Goal: Contribute content: Contribute content

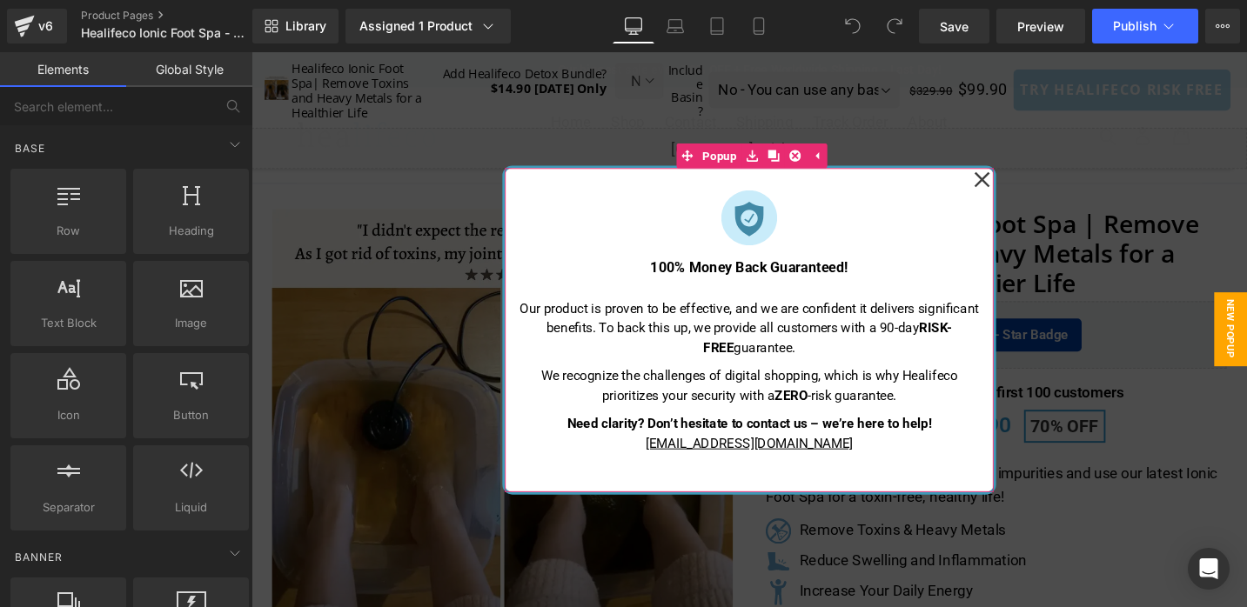
click at [1023, 186] on icon at bounding box center [1024, 186] width 17 height 17
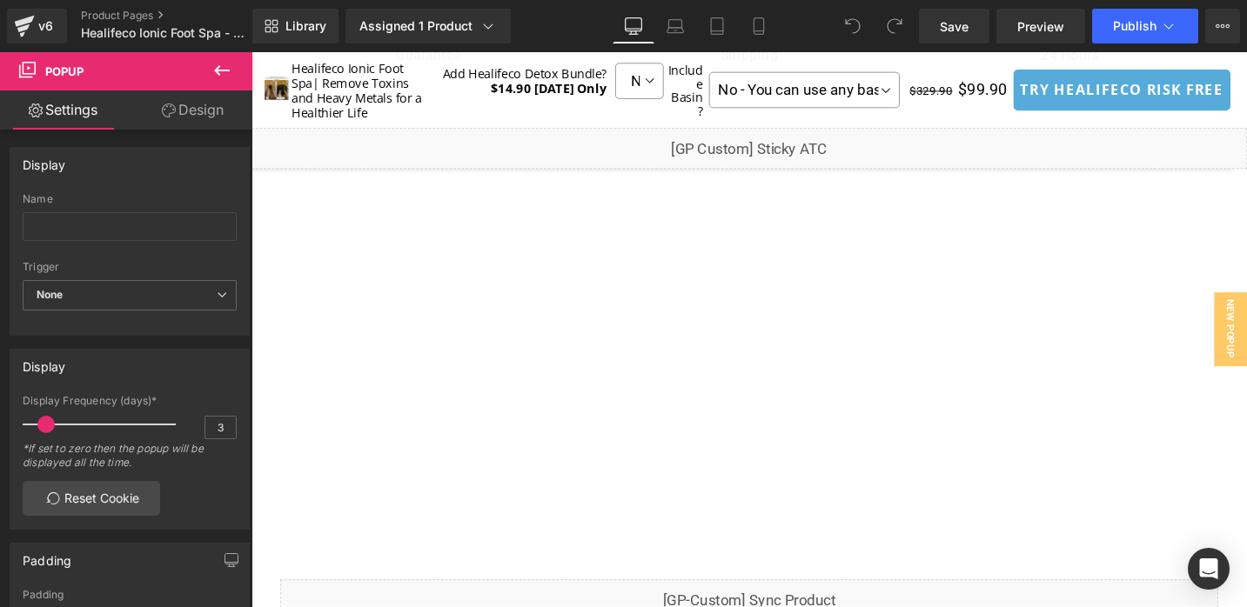
scroll to position [1787, 0]
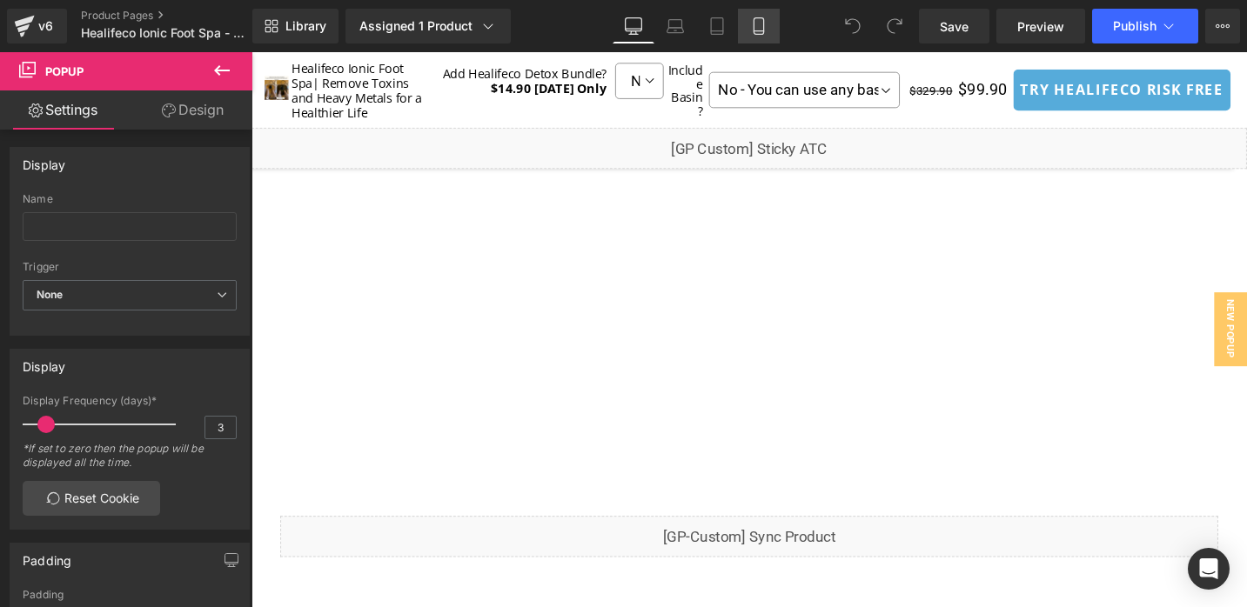
click at [756, 28] on icon at bounding box center [758, 25] width 17 height 17
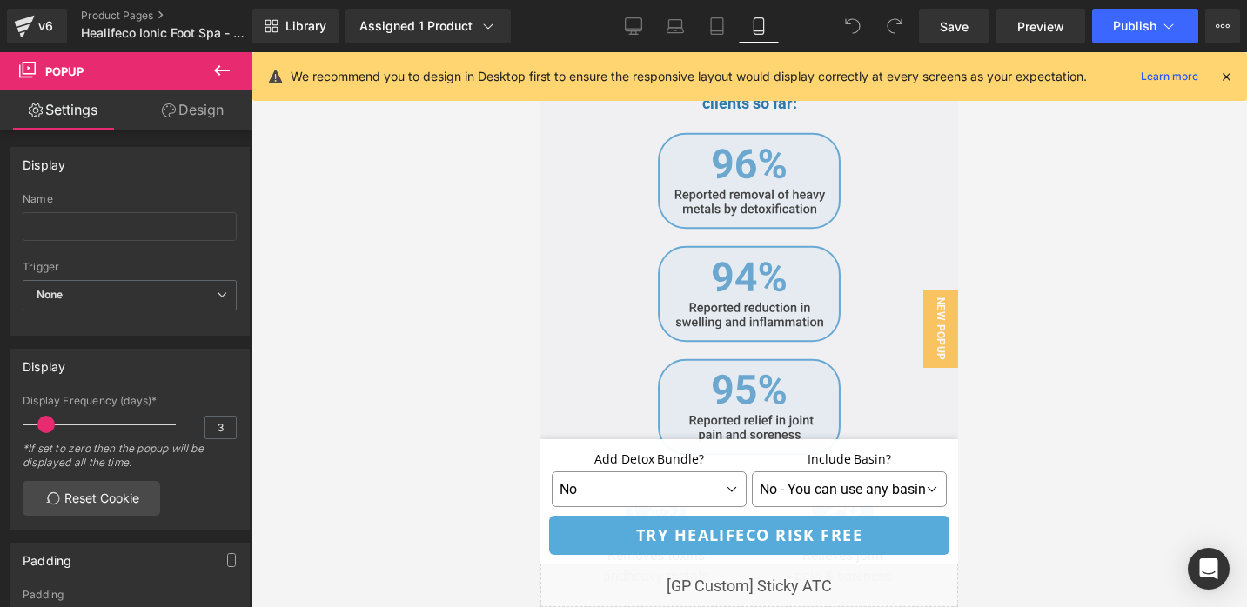
scroll to position [3874, 0]
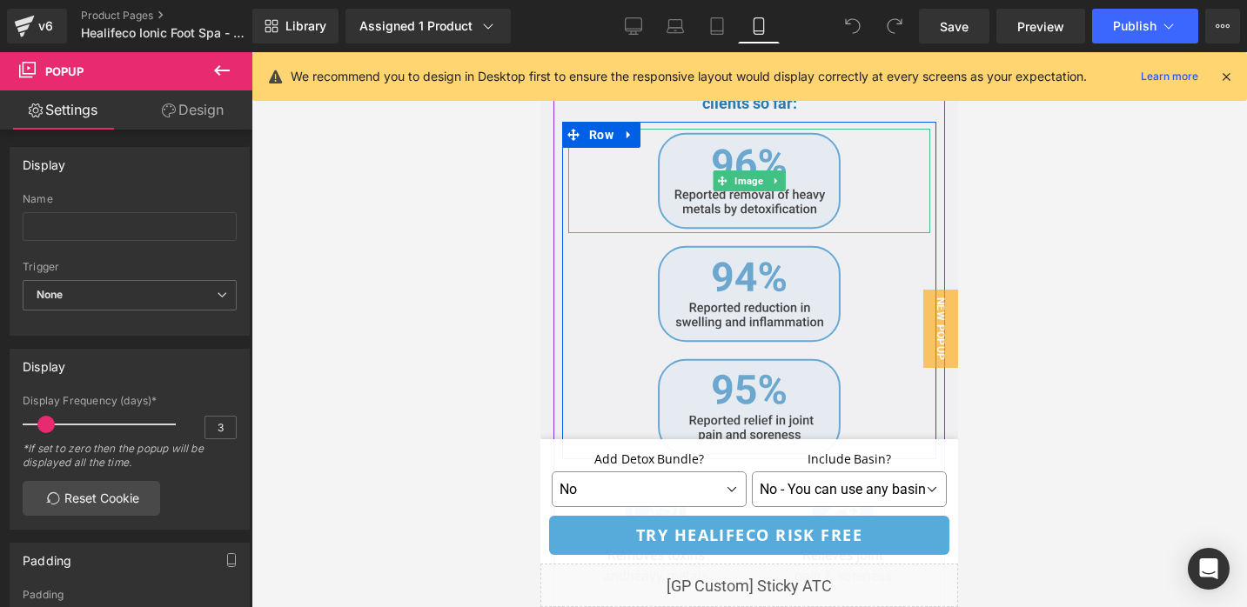
click at [632, 197] on div at bounding box center [749, 181] width 362 height 104
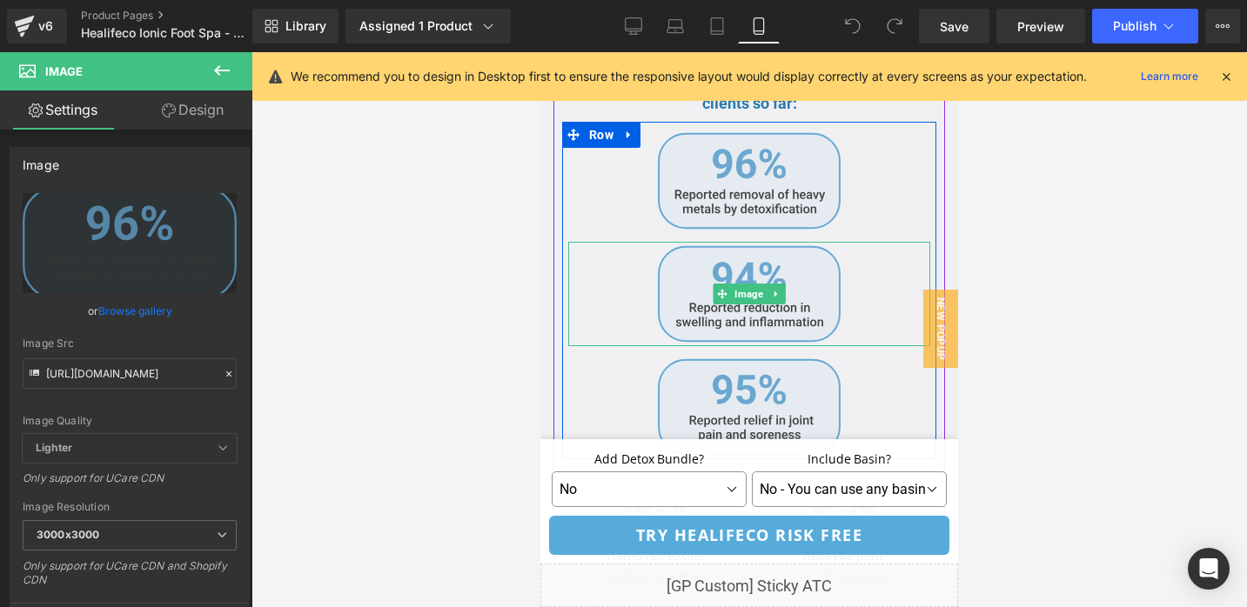
click at [633, 279] on div at bounding box center [749, 294] width 362 height 104
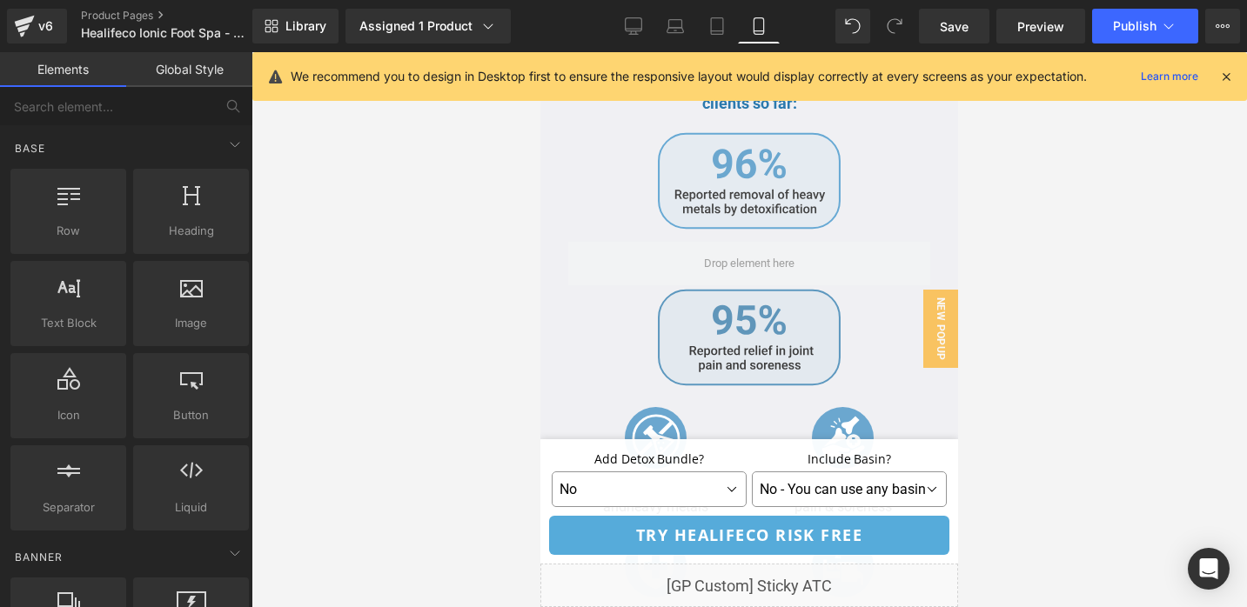
click at [841, 308] on div at bounding box center [749, 337] width 362 height 104
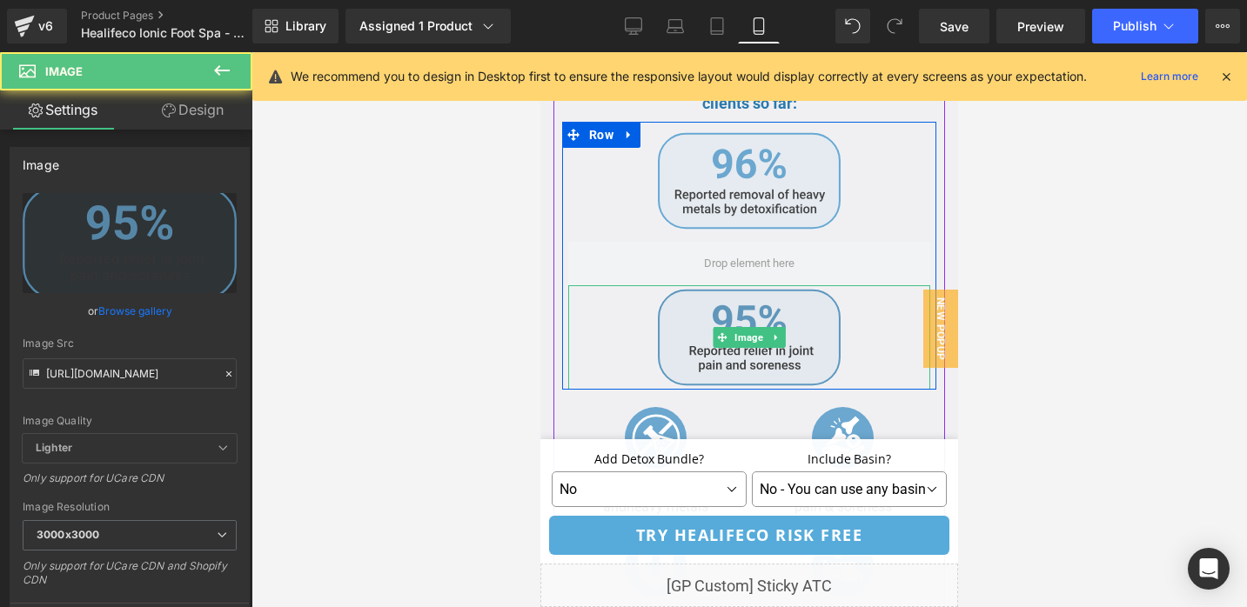
click at [797, 307] on img at bounding box center [749, 337] width 183 height 104
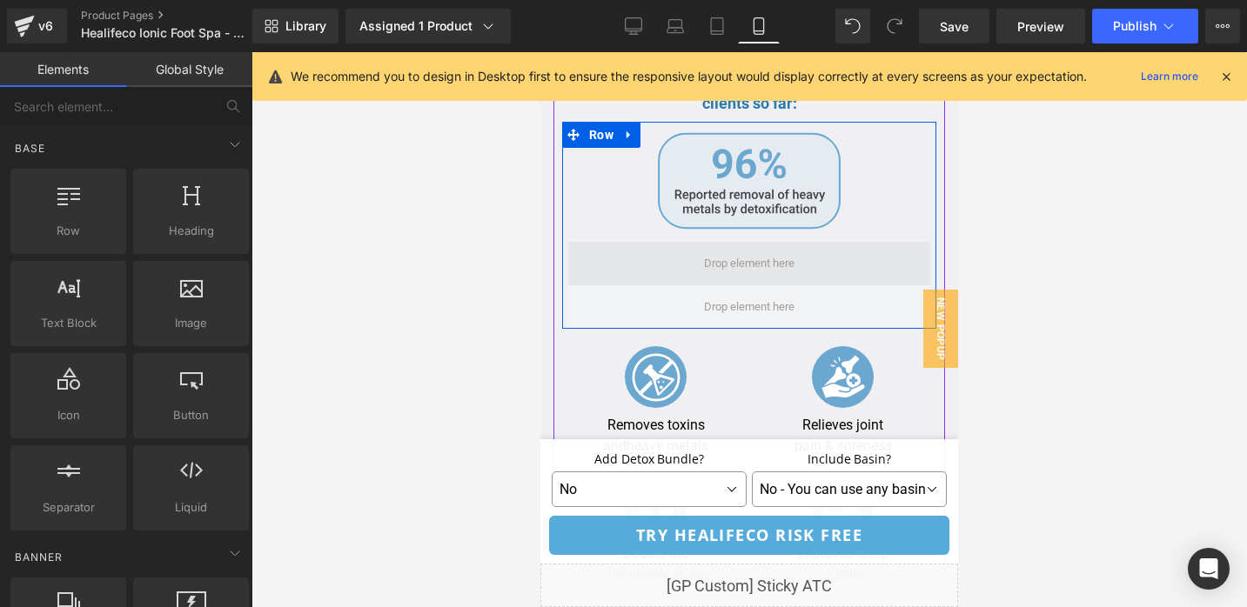
click at [806, 254] on span at bounding box center [749, 263] width 362 height 43
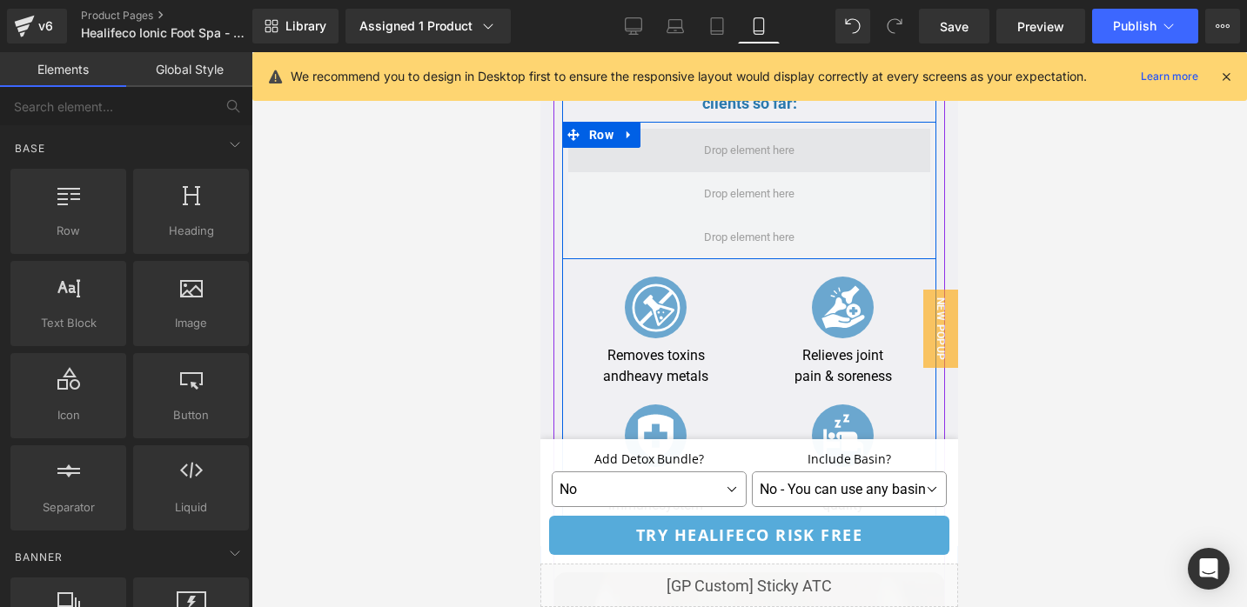
click at [662, 129] on span at bounding box center [749, 150] width 362 height 43
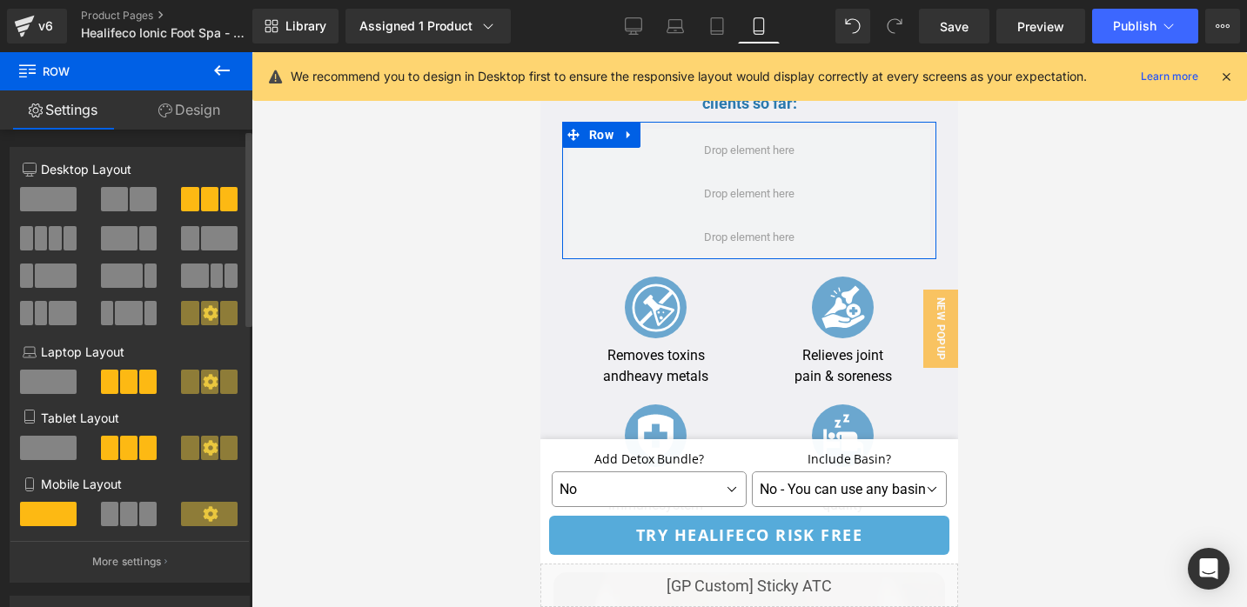
drag, startPoint x: 47, startPoint y: 200, endPoint x: 473, endPoint y: 137, distance: 430.8
click at [47, 200] on span at bounding box center [48, 199] width 57 height 24
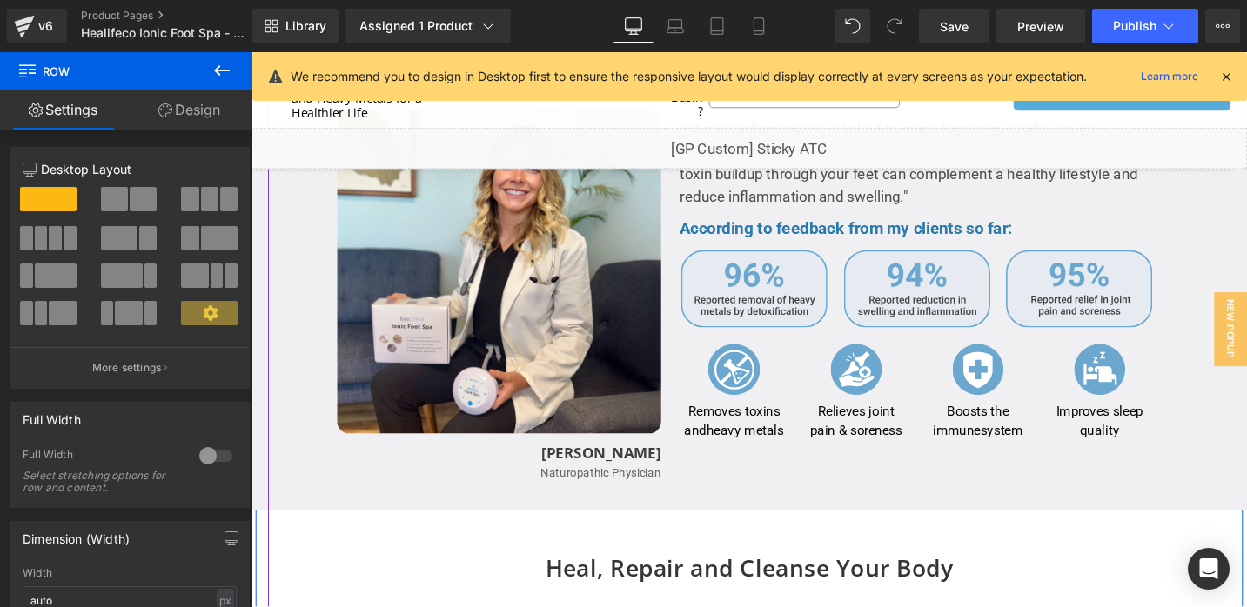
scroll to position [3288, 0]
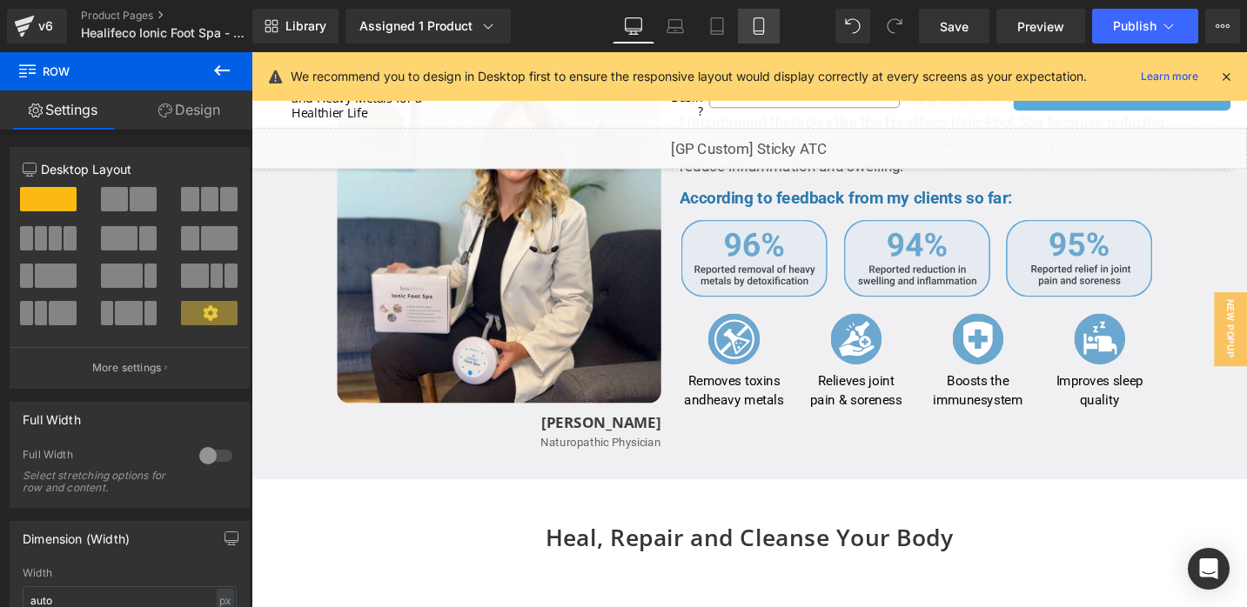
click at [750, 25] on icon at bounding box center [758, 25] width 17 height 17
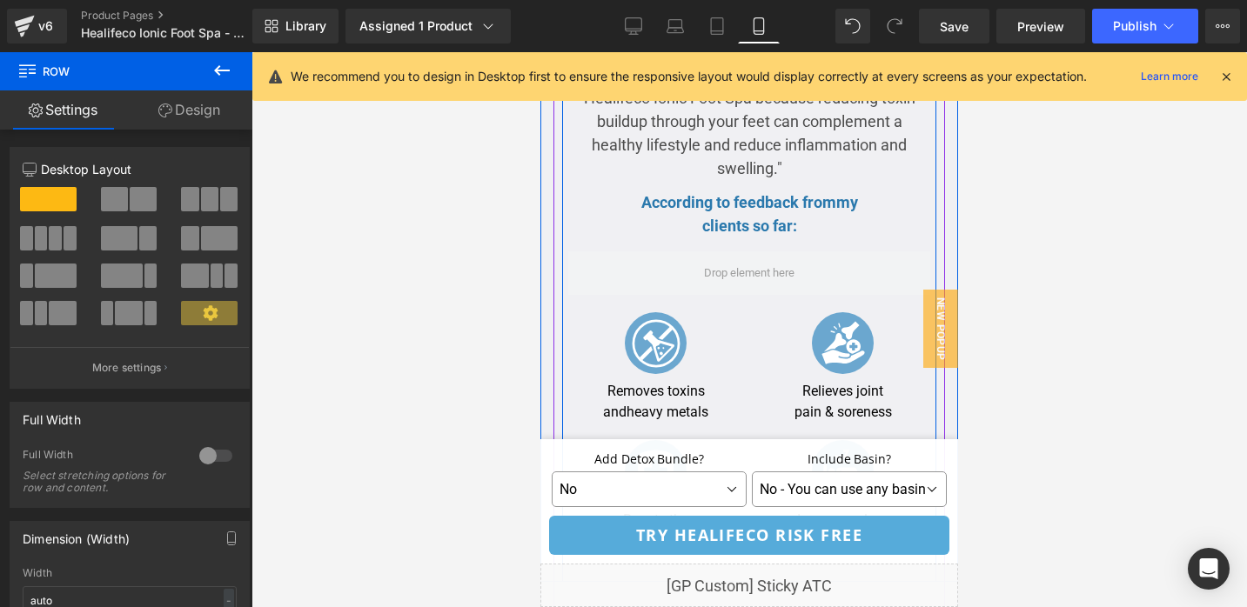
scroll to position [3775, 0]
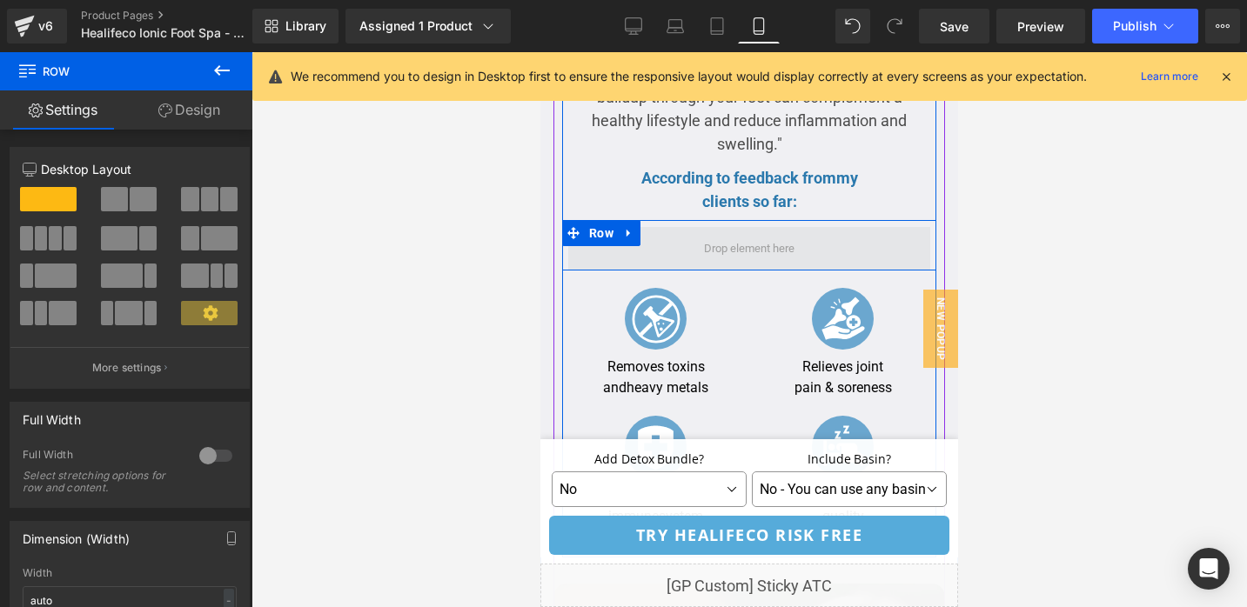
drag, startPoint x: 598, startPoint y: 250, endPoint x: 725, endPoint y: 236, distance: 127.8
click at [765, 248] on span at bounding box center [749, 249] width 103 height 26
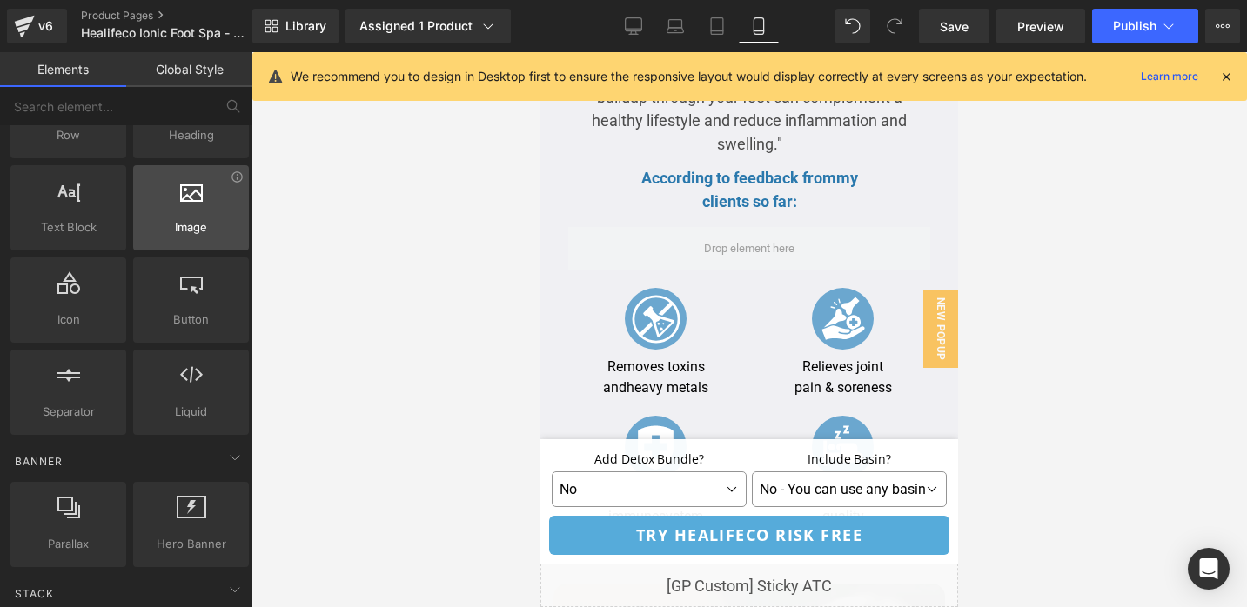
scroll to position [0, 0]
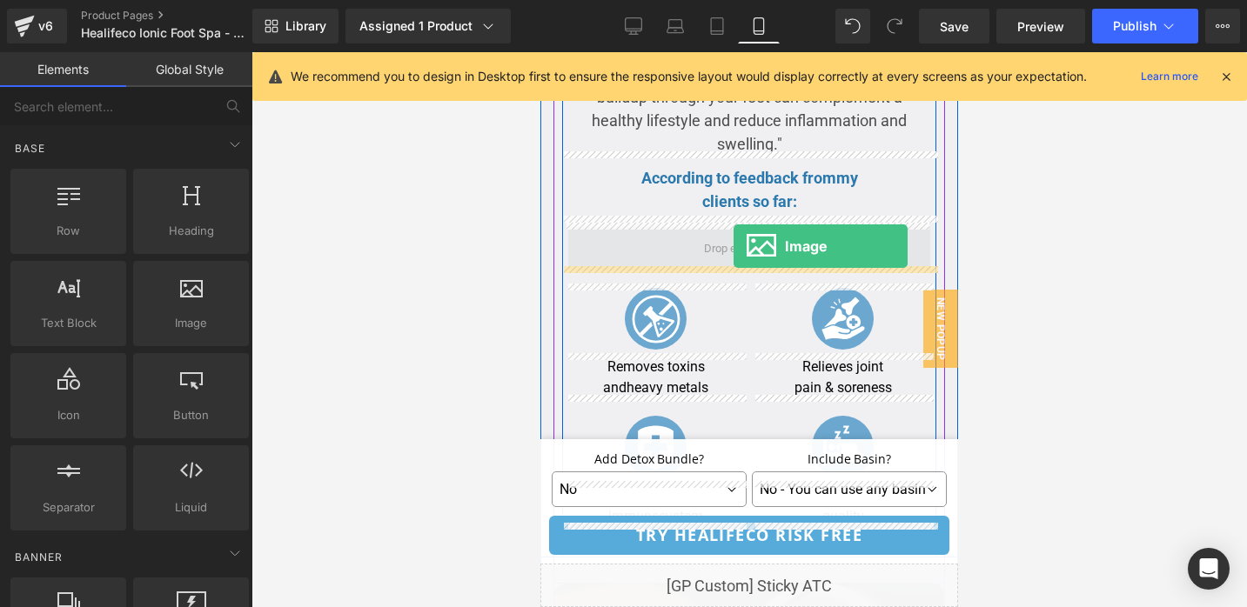
drag, startPoint x: 725, startPoint y: 363, endPoint x: 733, endPoint y: 246, distance: 116.9
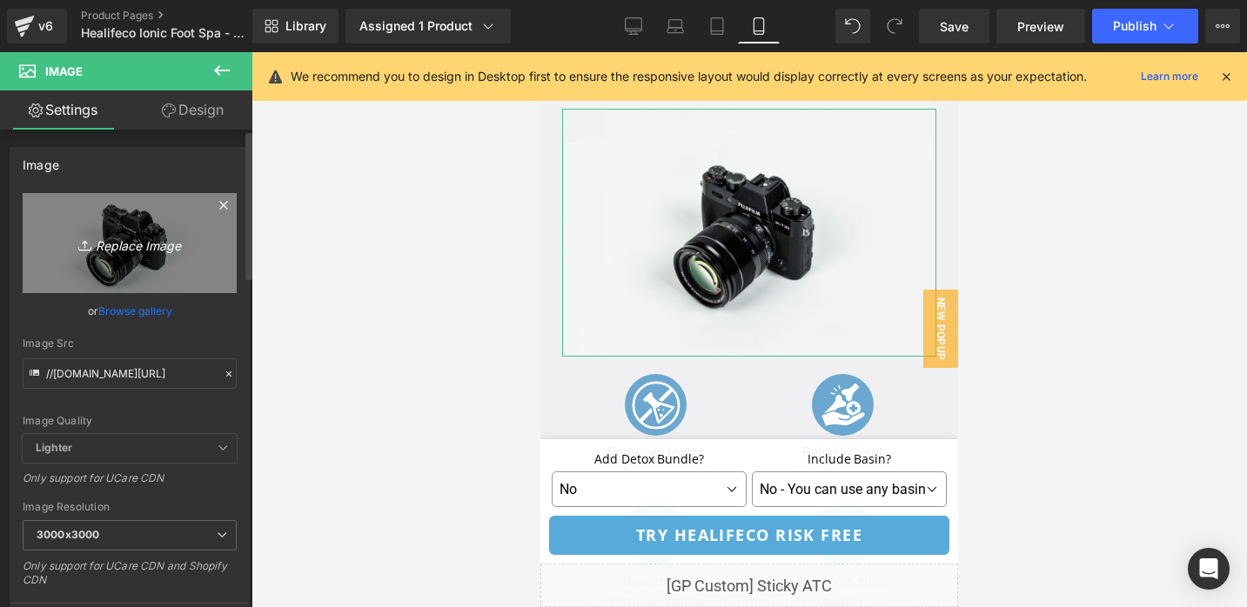
click at [130, 237] on icon "Replace Image" at bounding box center [129, 243] width 139 height 22
type input "C:\fakepath\Group 1123d.svg"
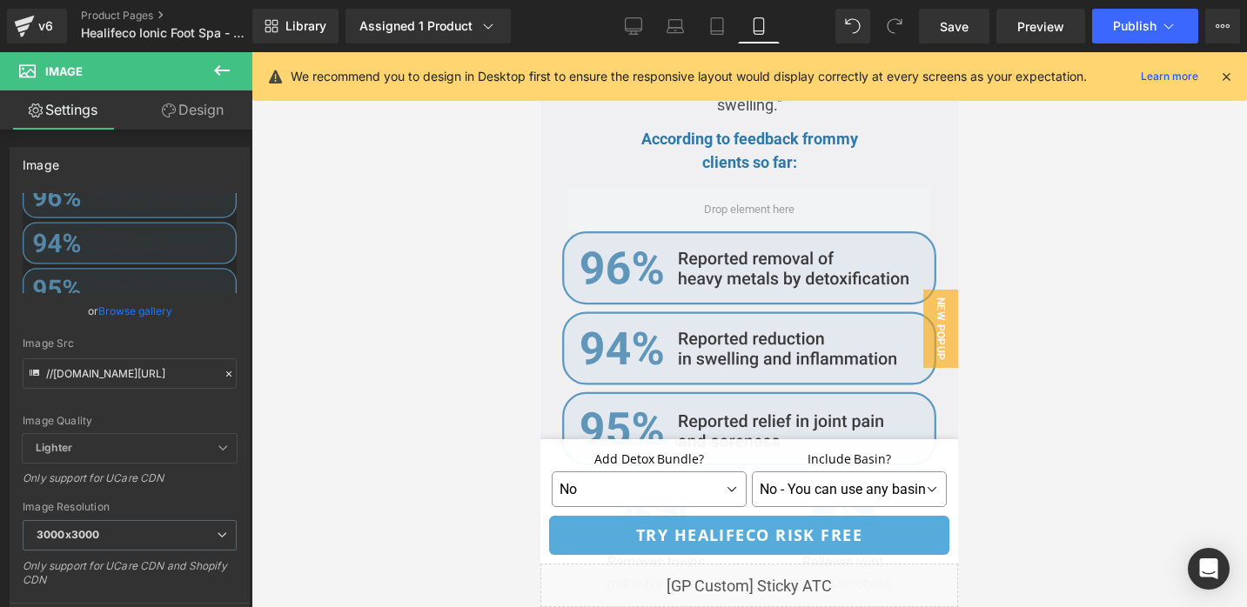
scroll to position [3803, 0]
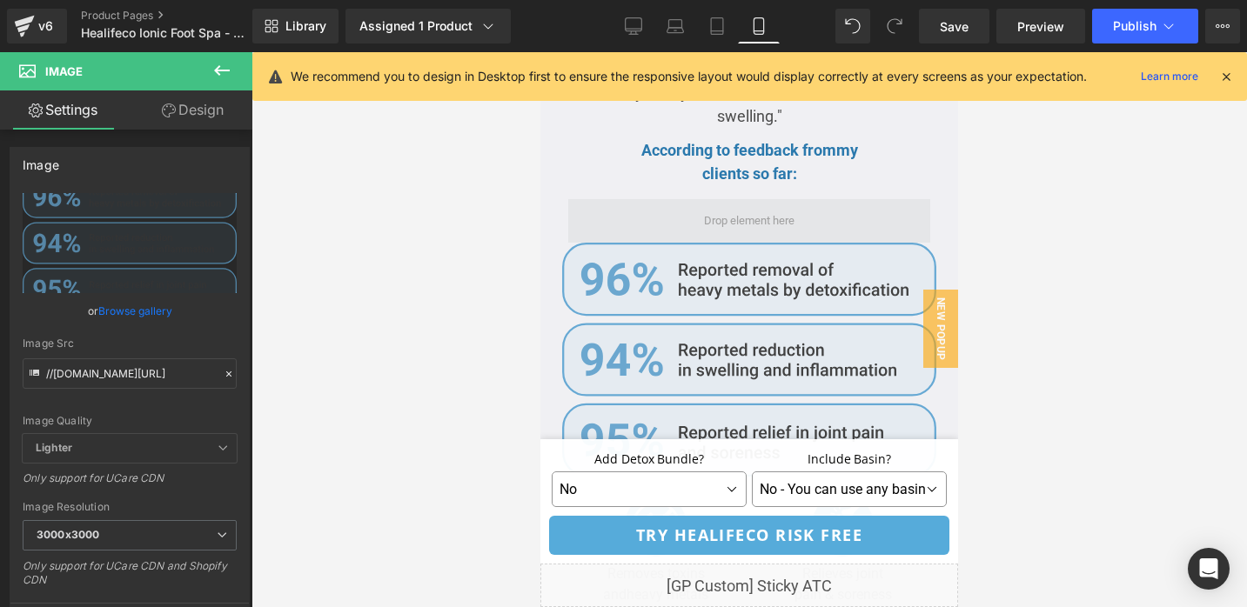
click at [801, 209] on span at bounding box center [749, 220] width 362 height 43
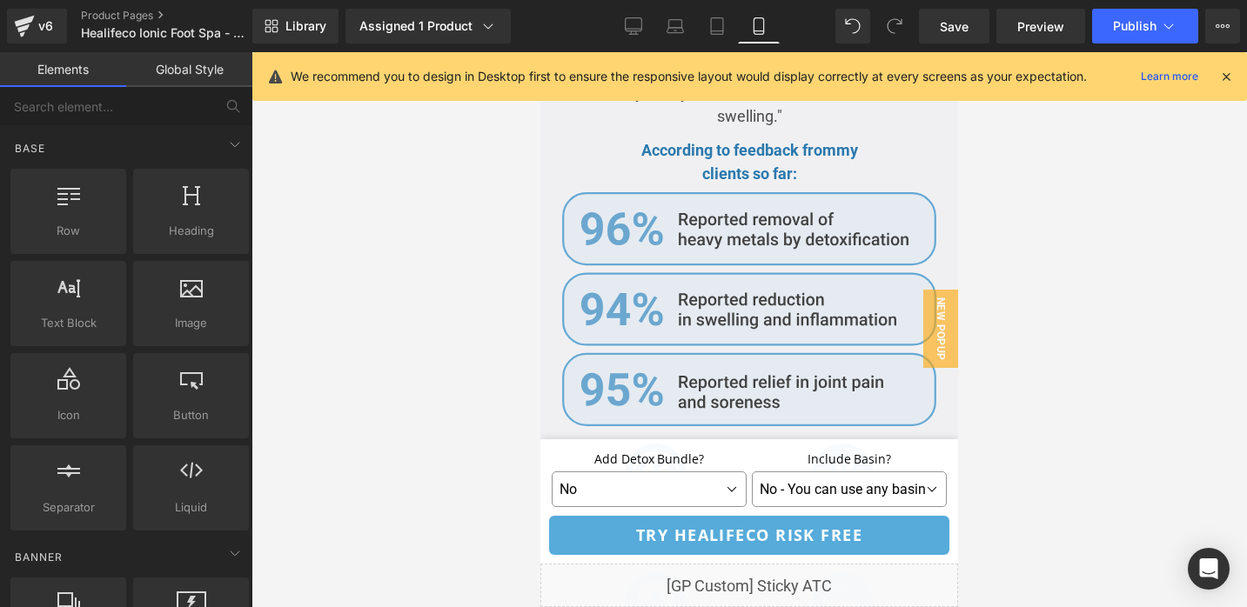
click at [1126, 251] on div at bounding box center [748, 329] width 995 height 555
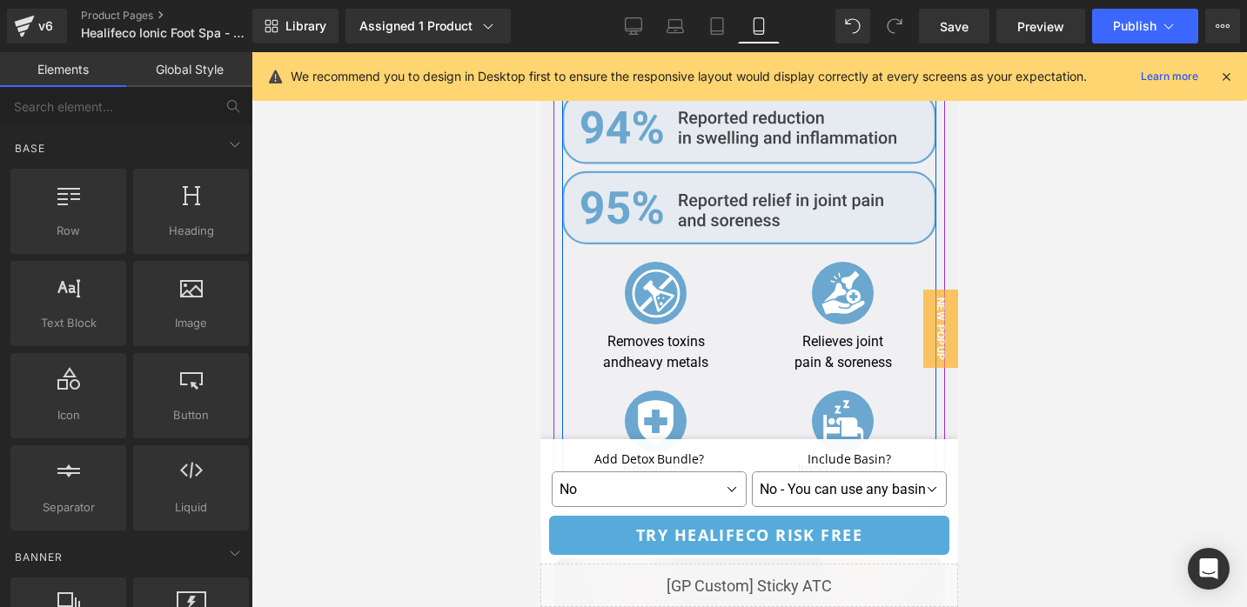
scroll to position [3825, 0]
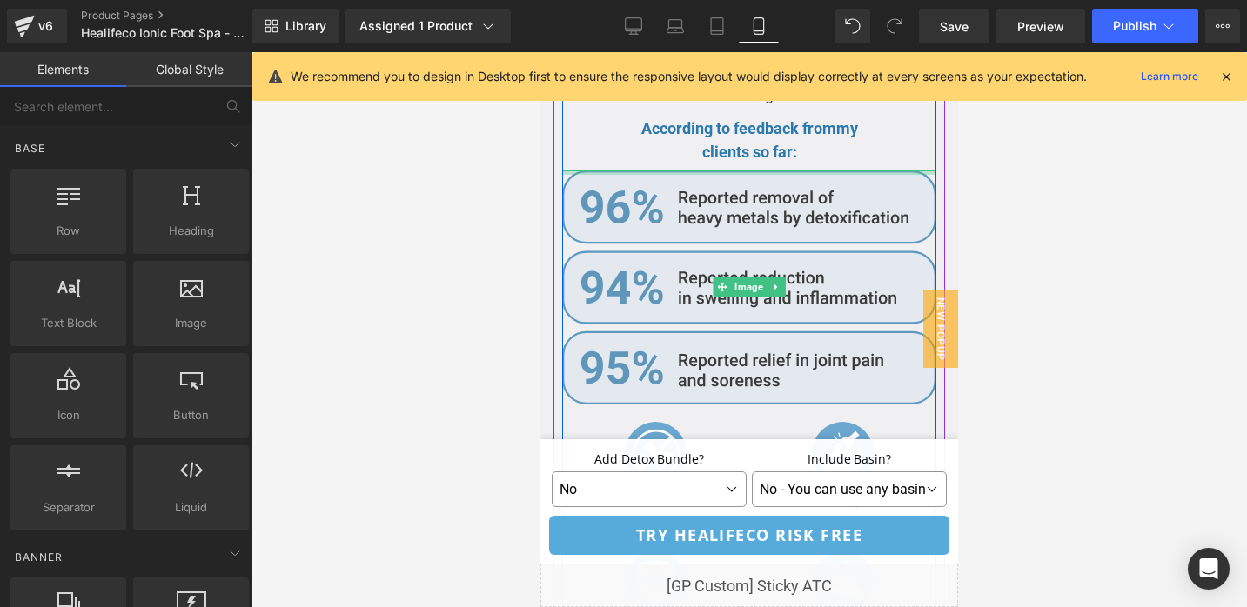
click at [824, 170] on div at bounding box center [749, 172] width 374 height 4
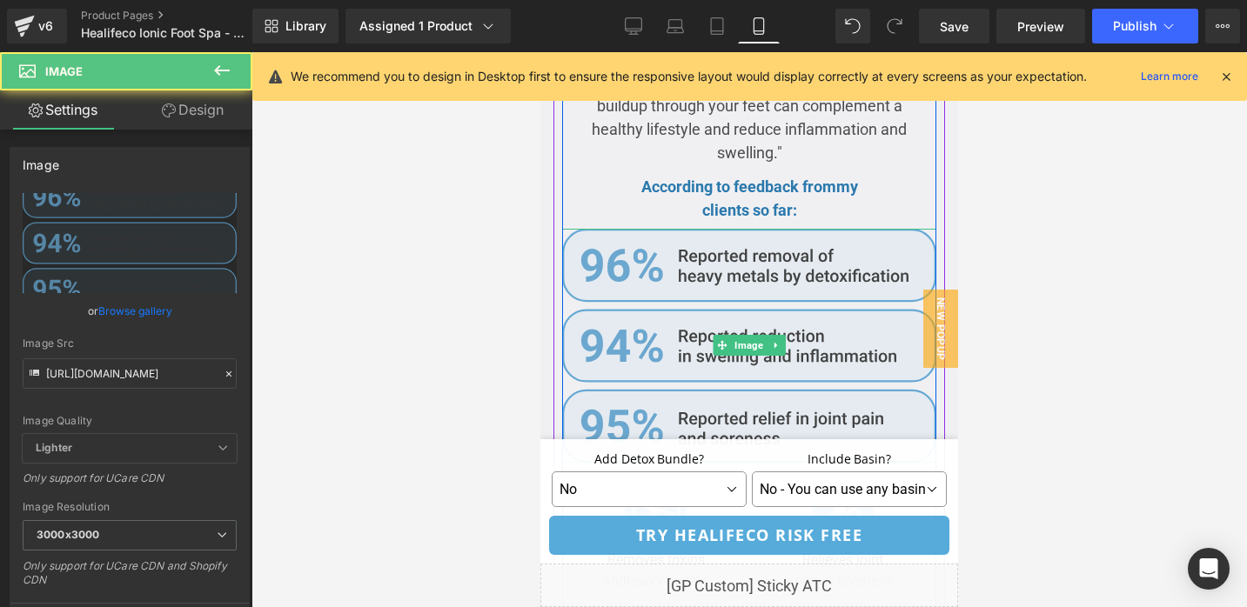
scroll to position [3660, 0]
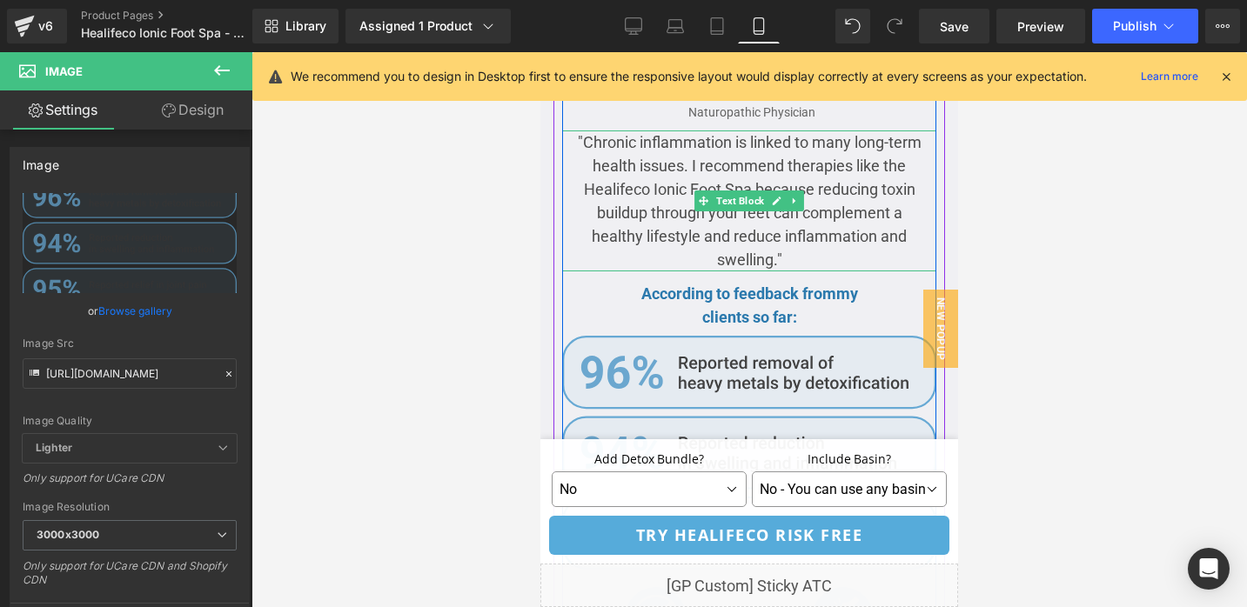
click at [755, 247] on p ""Chronic inflammation is linked to many long-term health issues. I recommend th…" at bounding box center [749, 200] width 357 height 141
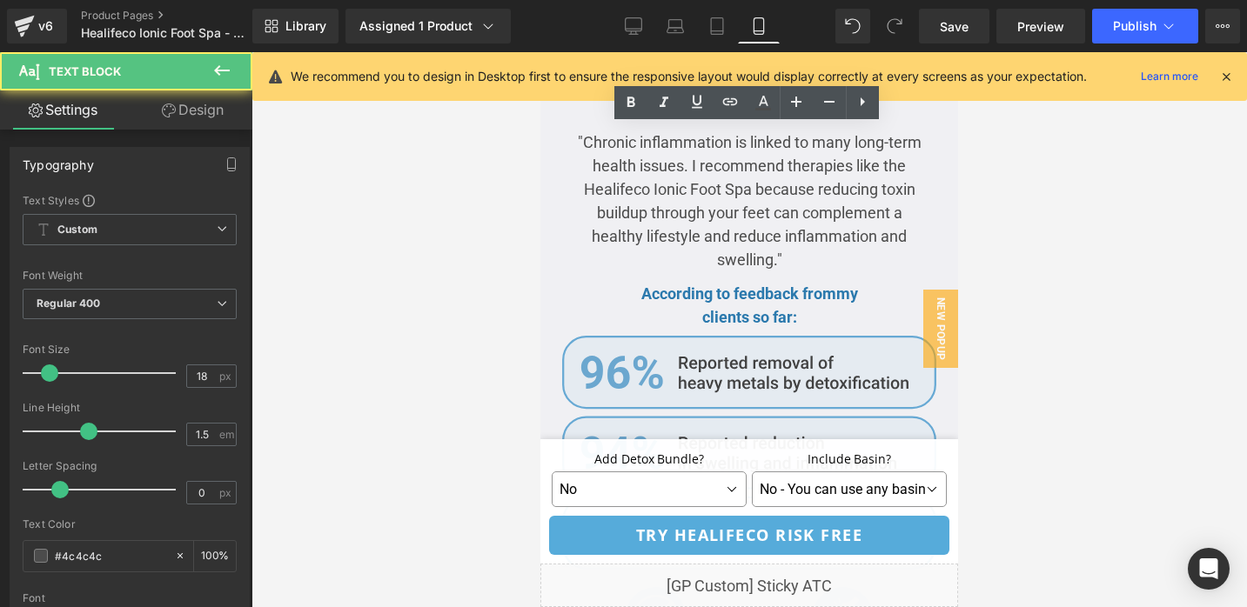
click at [186, 110] on link "Design" at bounding box center [193, 109] width 126 height 39
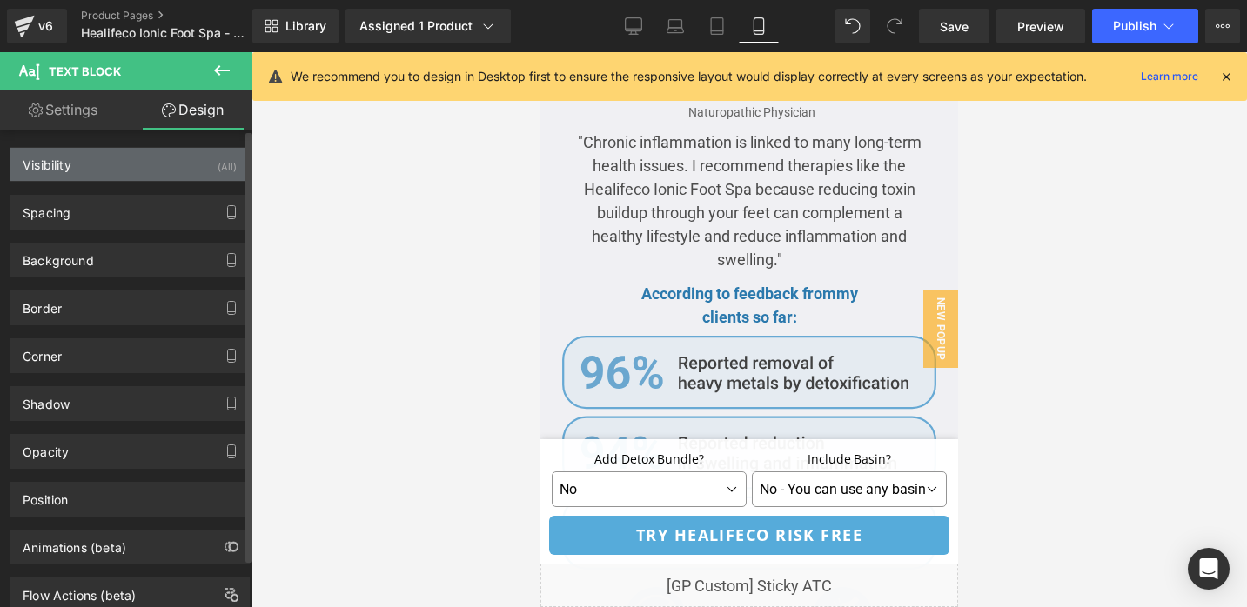
click at [153, 165] on div "Visibility (All)" at bounding box center [129, 164] width 238 height 33
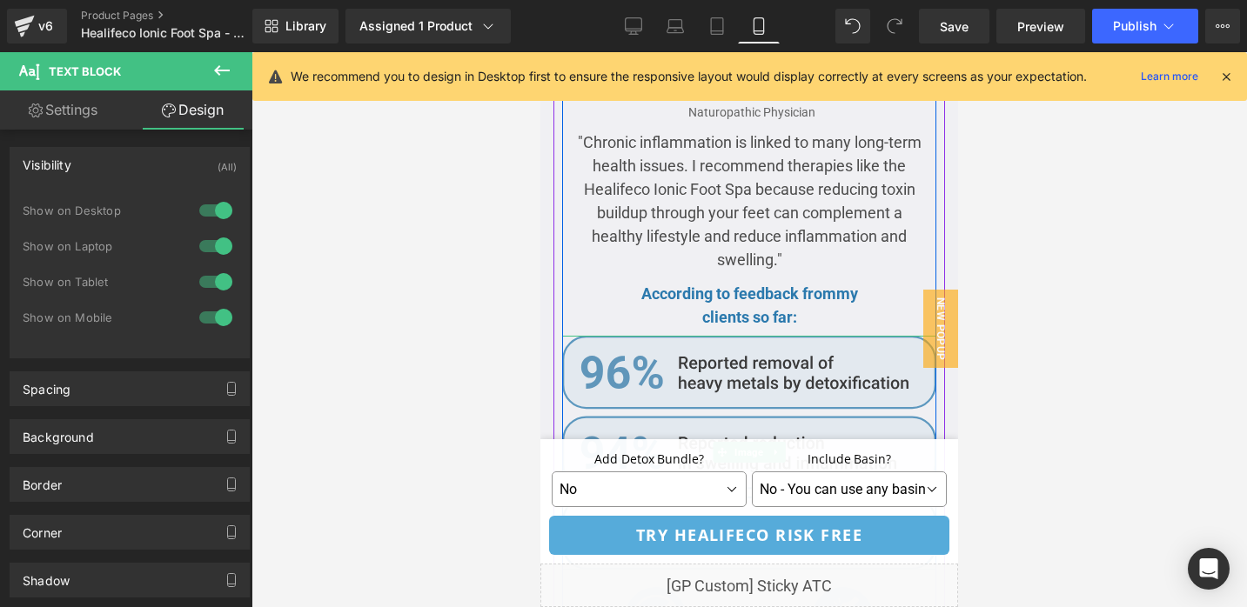
click at [589, 363] on img at bounding box center [749, 453] width 374 height 234
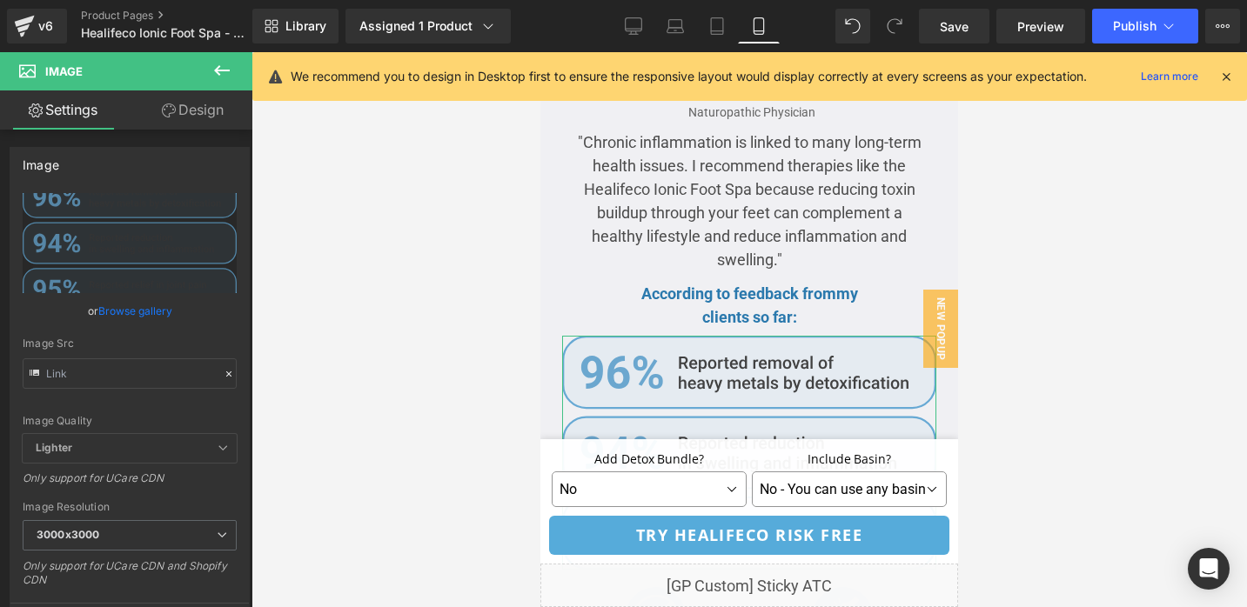
click at [187, 110] on link "Design" at bounding box center [193, 109] width 126 height 39
click at [0, 0] on div "Visibility" at bounding box center [0, 0] width 0 height 0
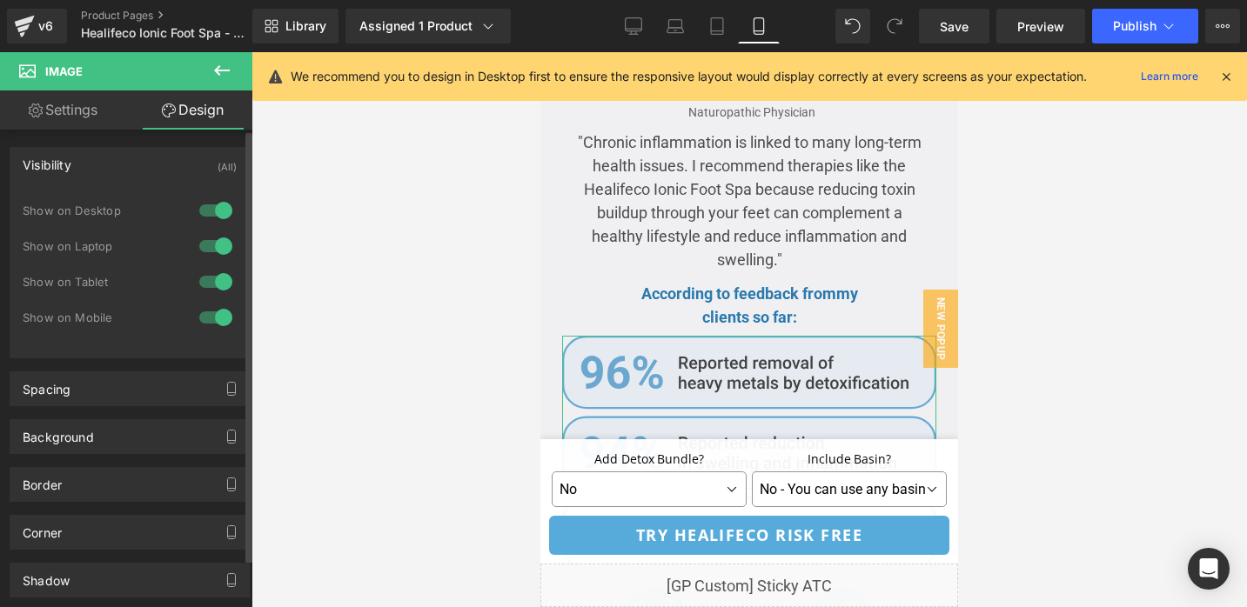
click at [144, 175] on div "Visibility (All)" at bounding box center [129, 164] width 238 height 33
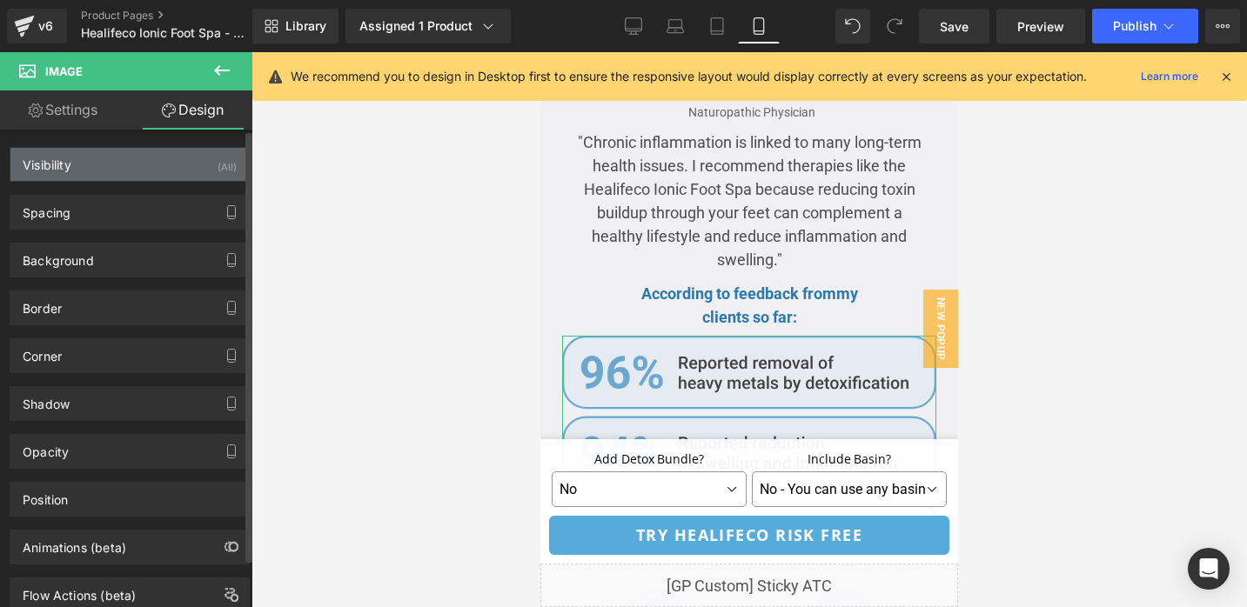
click at [144, 164] on div "Visibility (All)" at bounding box center [129, 164] width 238 height 33
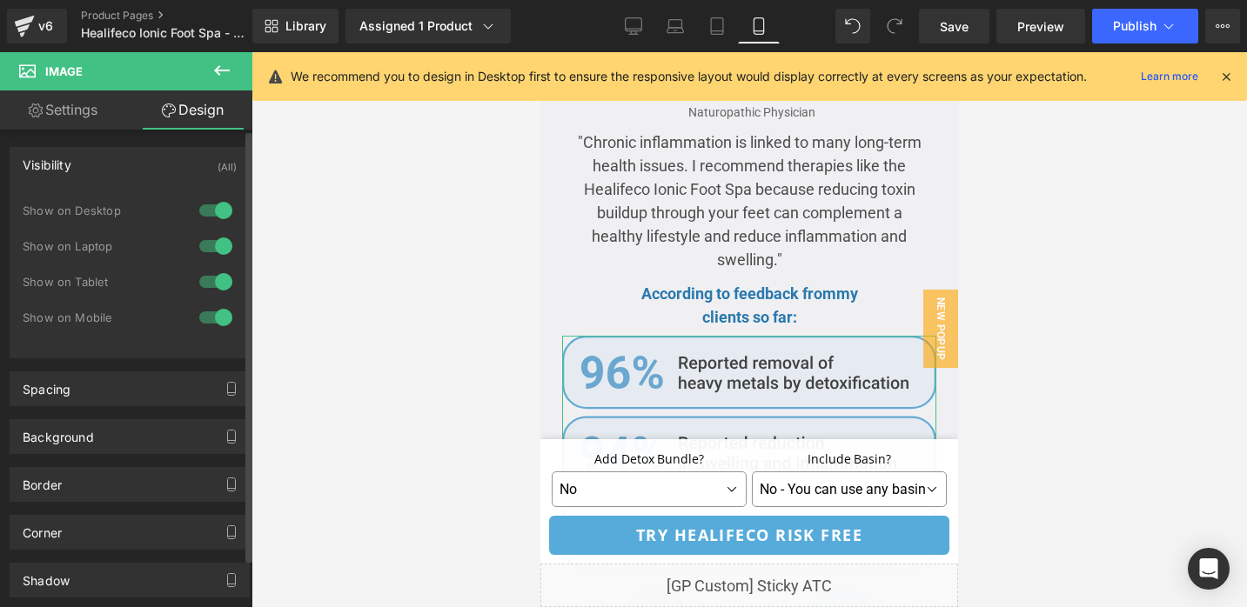
click at [215, 212] on div at bounding box center [216, 211] width 42 height 28
click at [211, 244] on div at bounding box center [216, 246] width 42 height 28
click at [210, 283] on div at bounding box center [216, 282] width 42 height 28
click at [431, 284] on div at bounding box center [748, 329] width 995 height 555
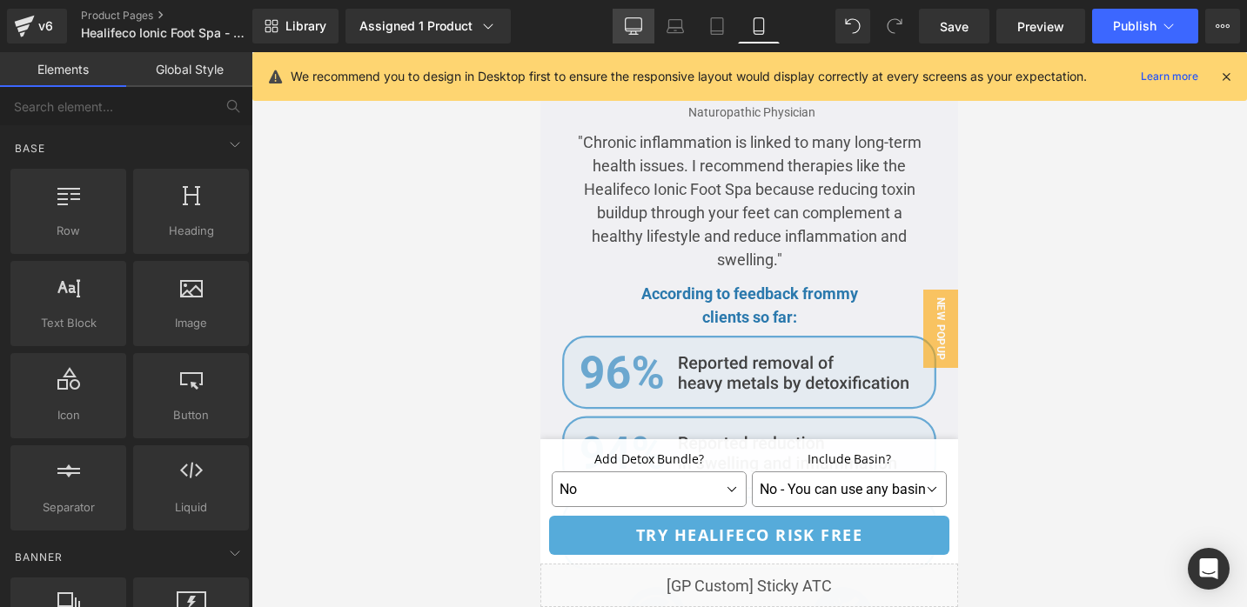
click at [647, 29] on link "Desktop" at bounding box center [633, 26] width 42 height 35
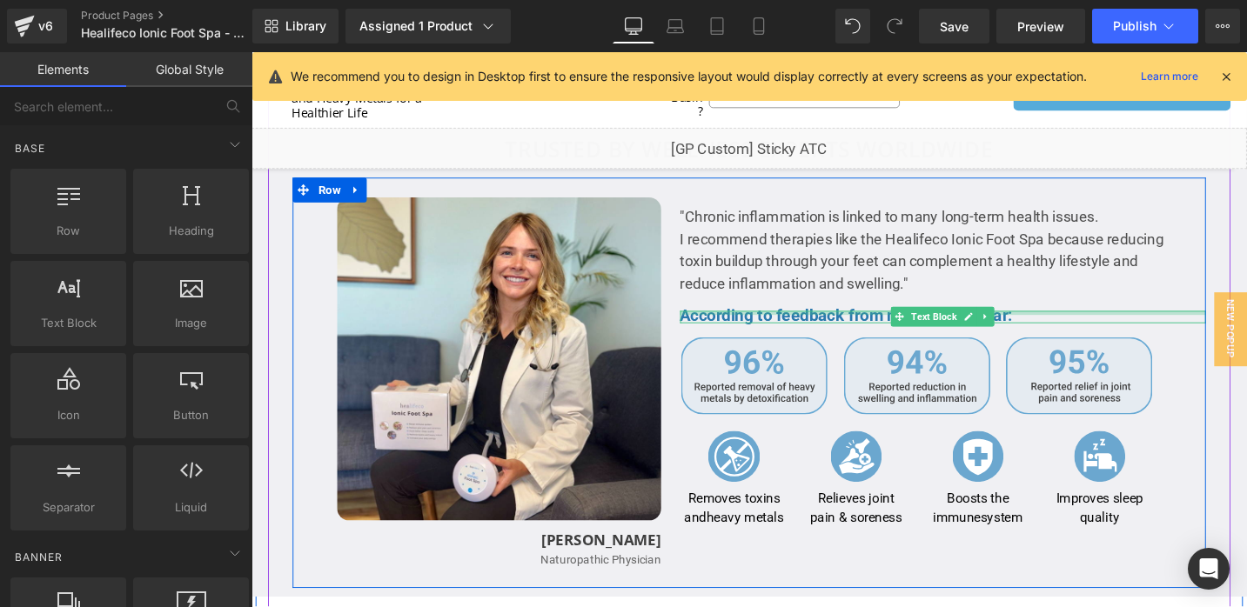
scroll to position [3167, 0]
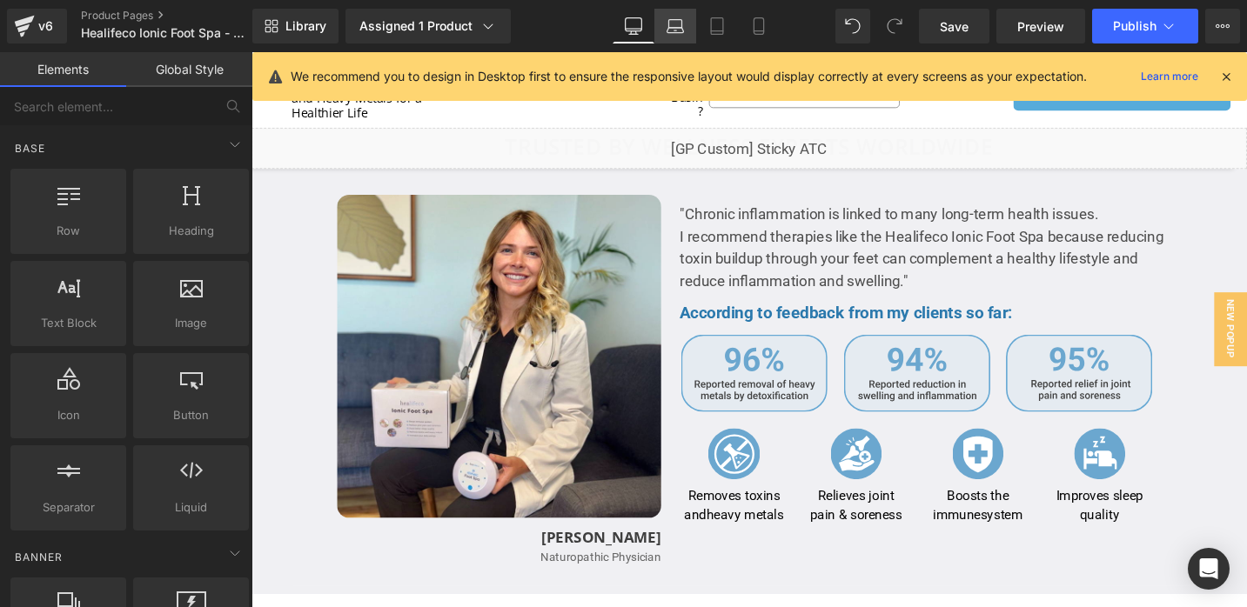
click at [679, 23] on icon at bounding box center [674, 25] width 17 height 17
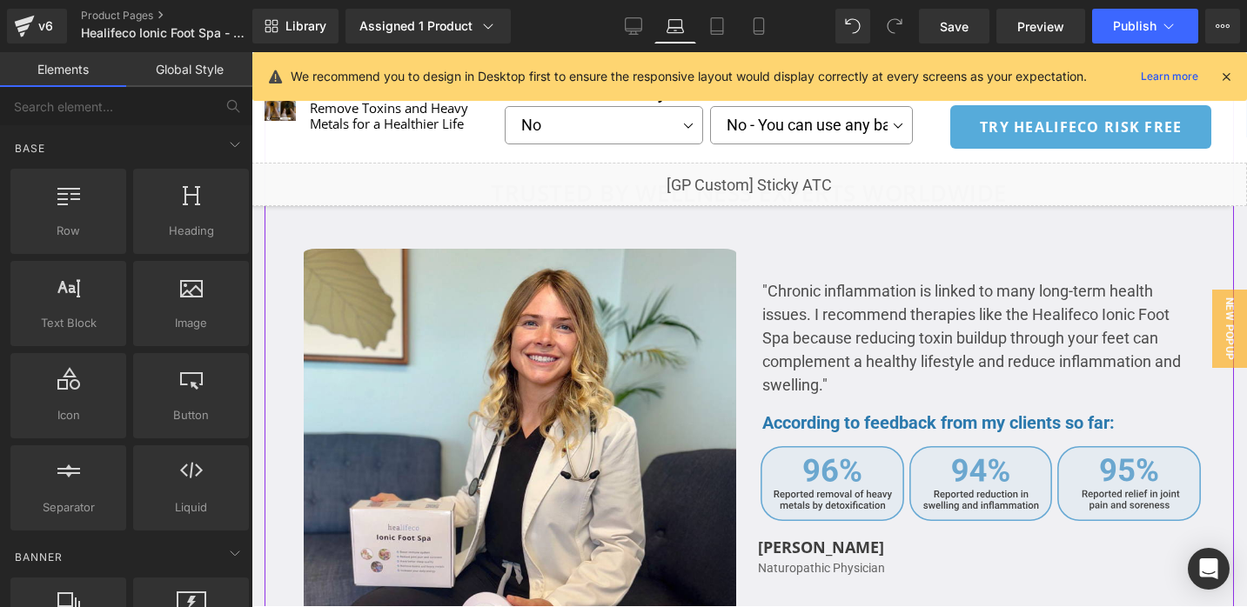
scroll to position [3072, 0]
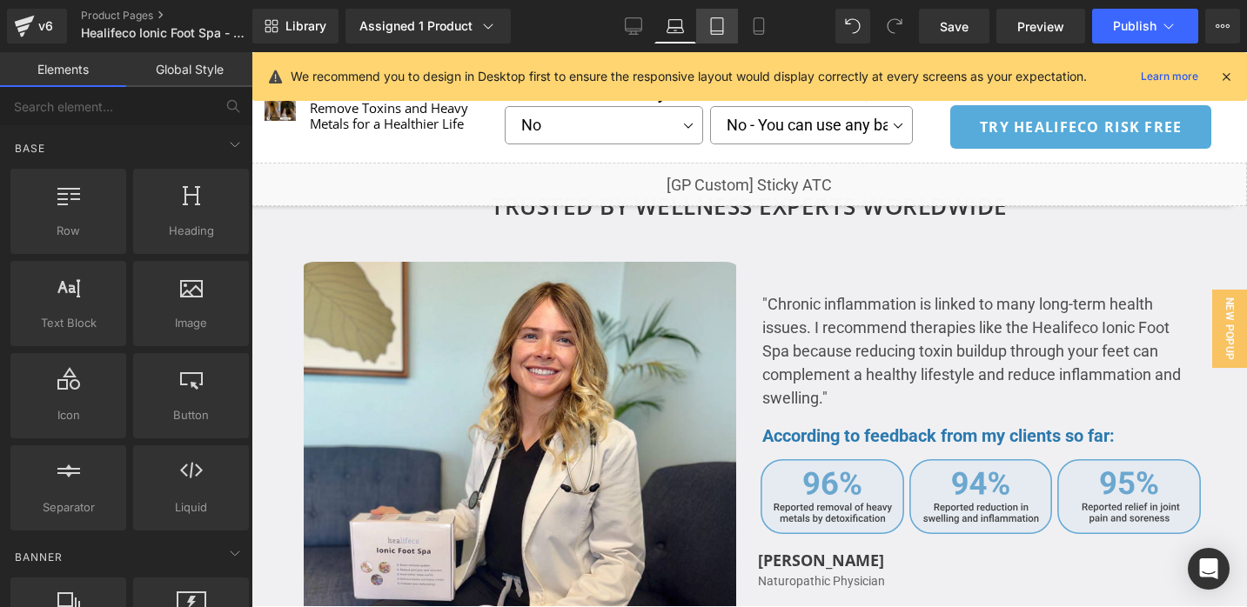
drag, startPoint x: 714, startPoint y: 30, endPoint x: 302, endPoint y: 75, distance: 414.7
click at [714, 31] on icon at bounding box center [717, 31] width 12 height 0
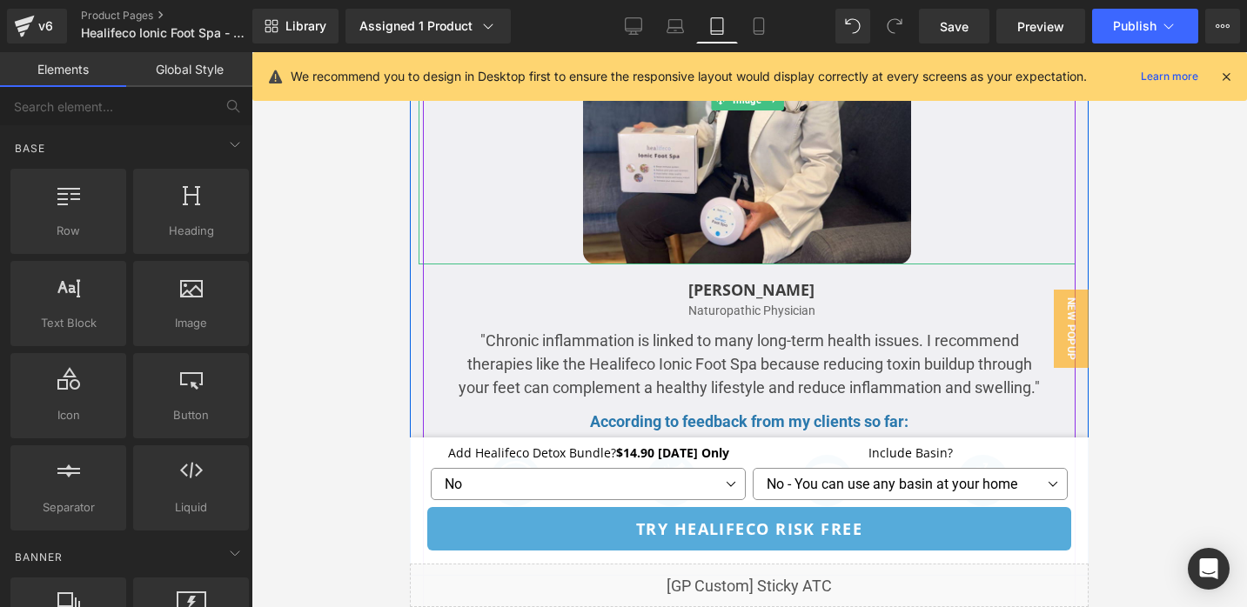
scroll to position [3901, 0]
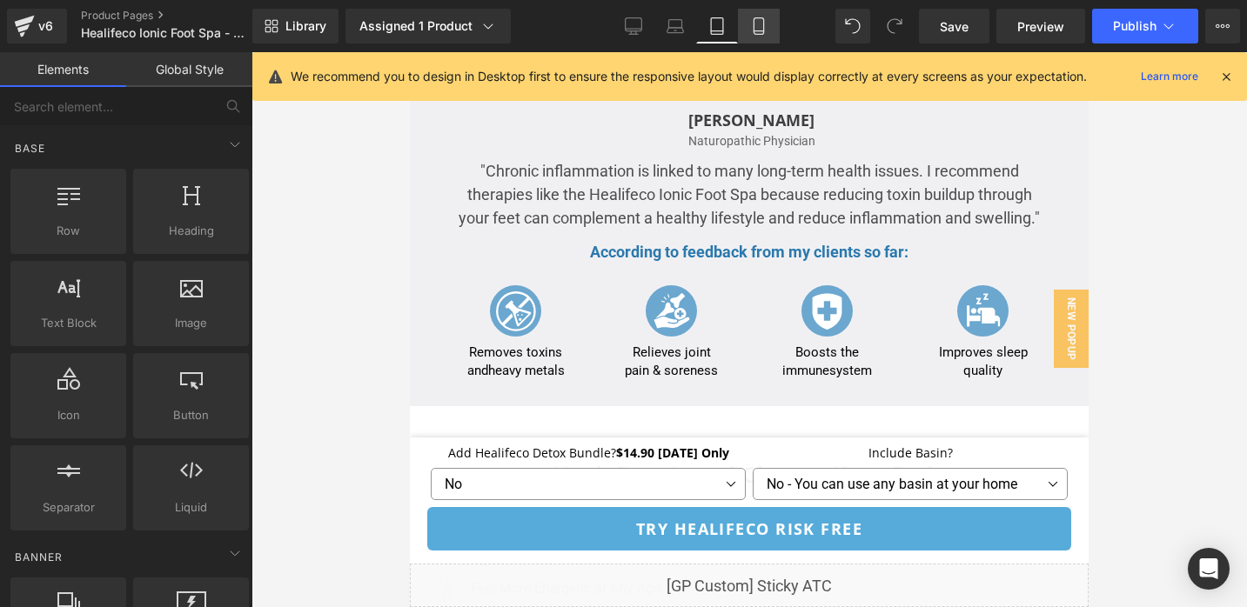
click at [757, 23] on icon at bounding box center [758, 25] width 17 height 17
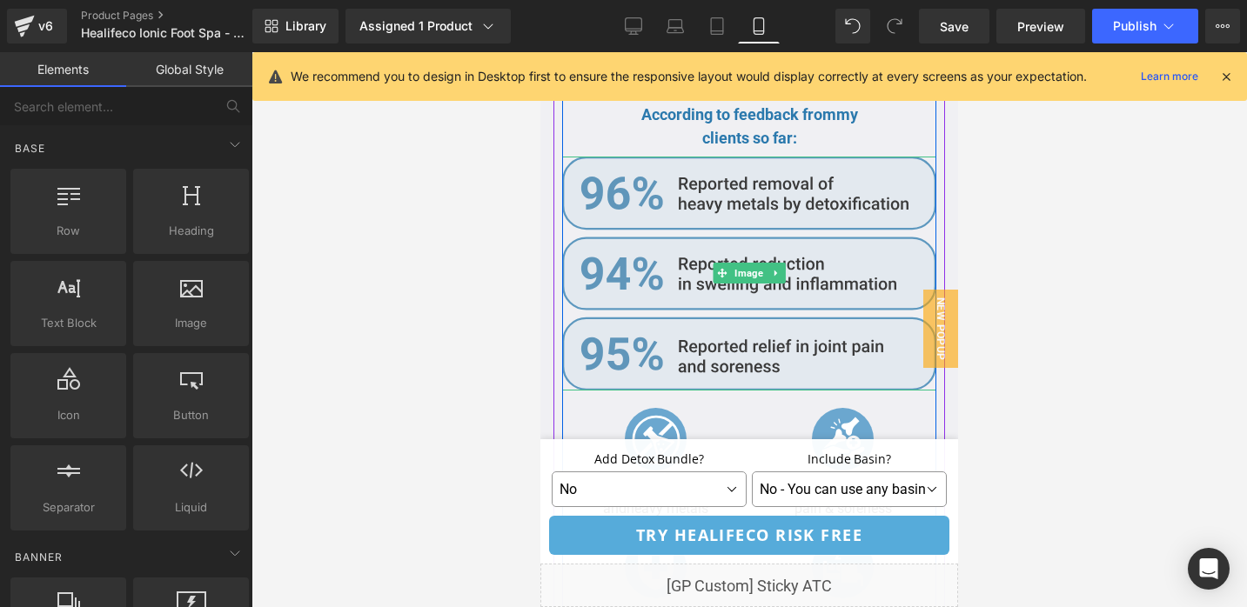
scroll to position [3854, 0]
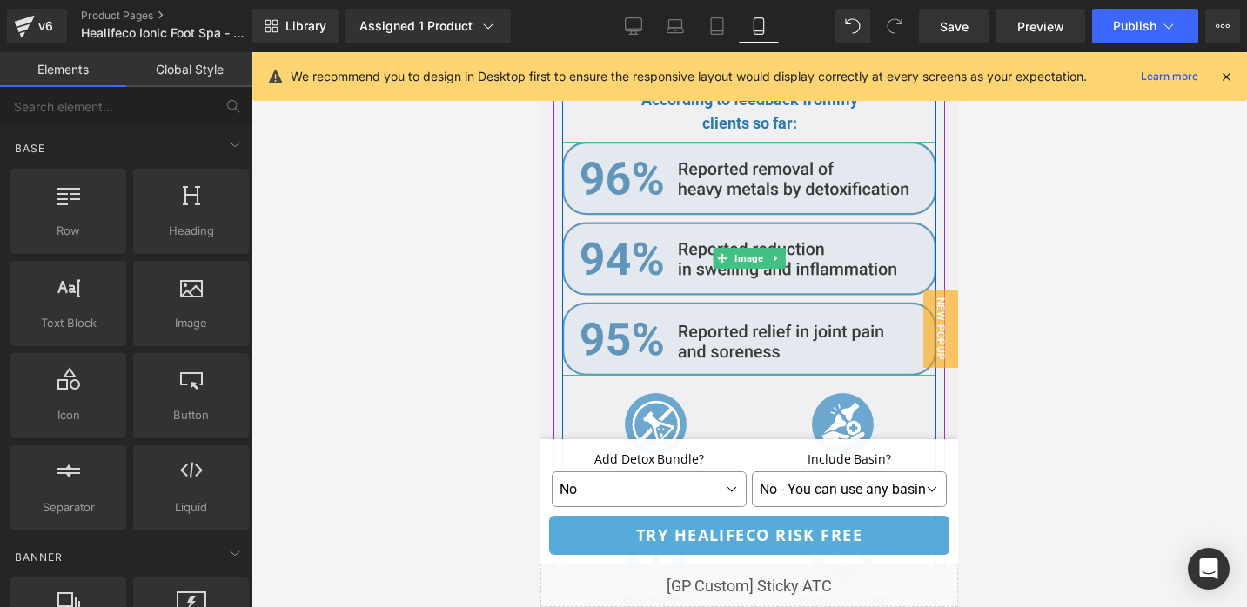
click at [828, 341] on img at bounding box center [749, 259] width 374 height 234
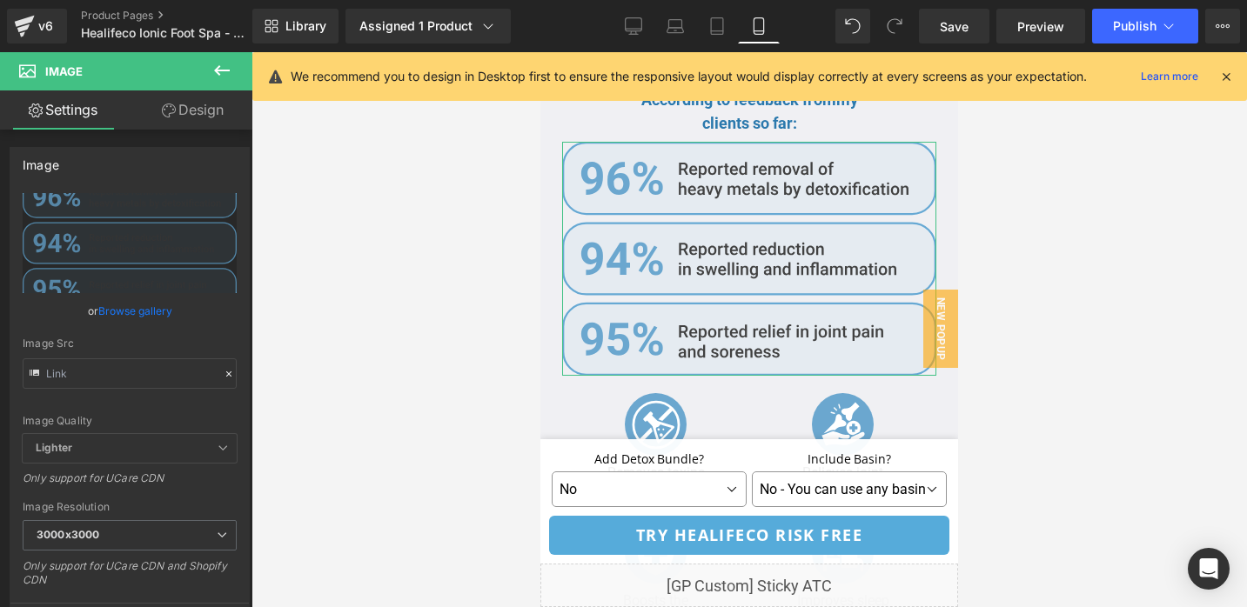
click at [186, 113] on link "Design" at bounding box center [193, 109] width 126 height 39
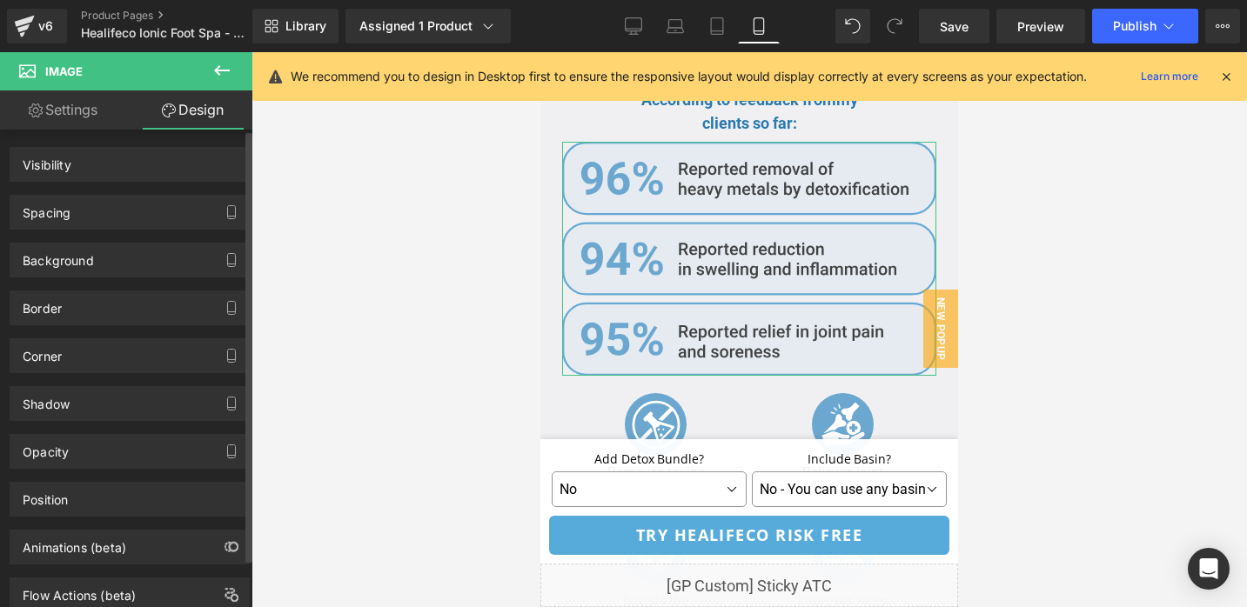
click at [129, 209] on div "Spacing" at bounding box center [129, 212] width 238 height 33
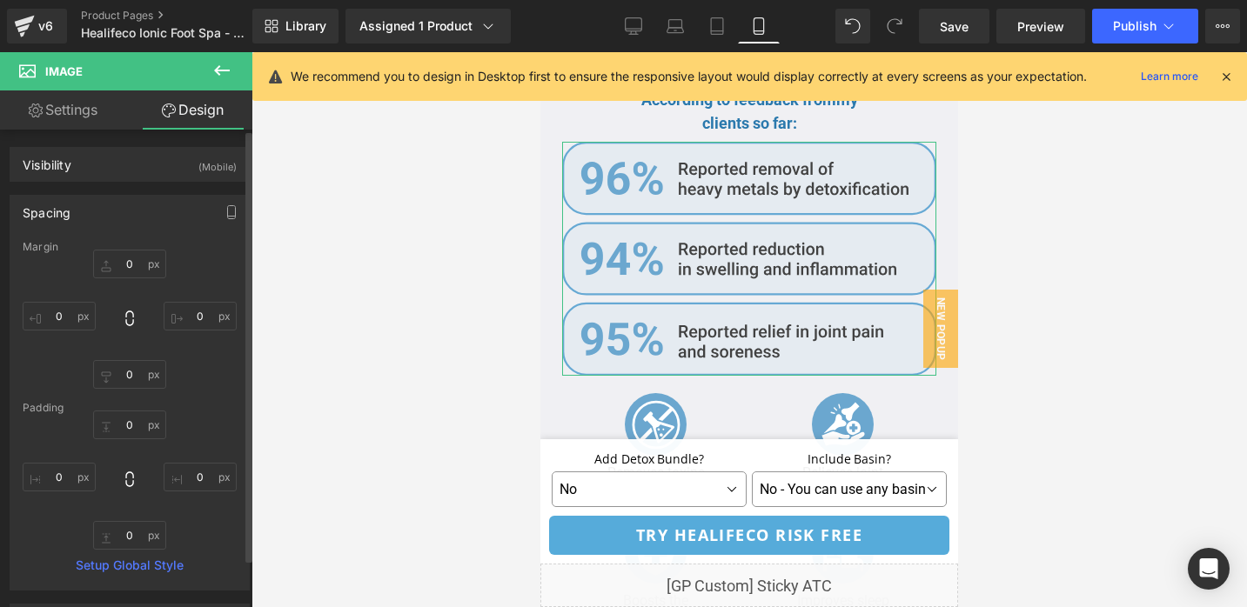
click at [133, 248] on div "Margin" at bounding box center [130, 247] width 214 height 12
click at [133, 275] on input "text" at bounding box center [129, 264] width 73 height 29
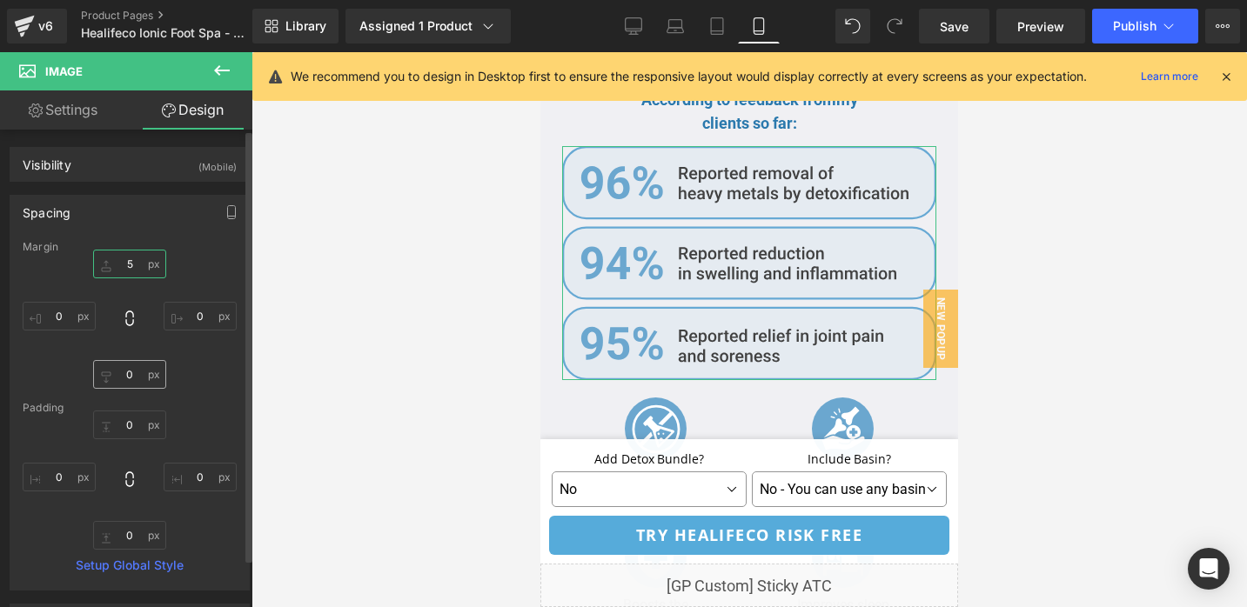
type input "5"
click at [132, 375] on input "text" at bounding box center [129, 374] width 73 height 29
type input "5"
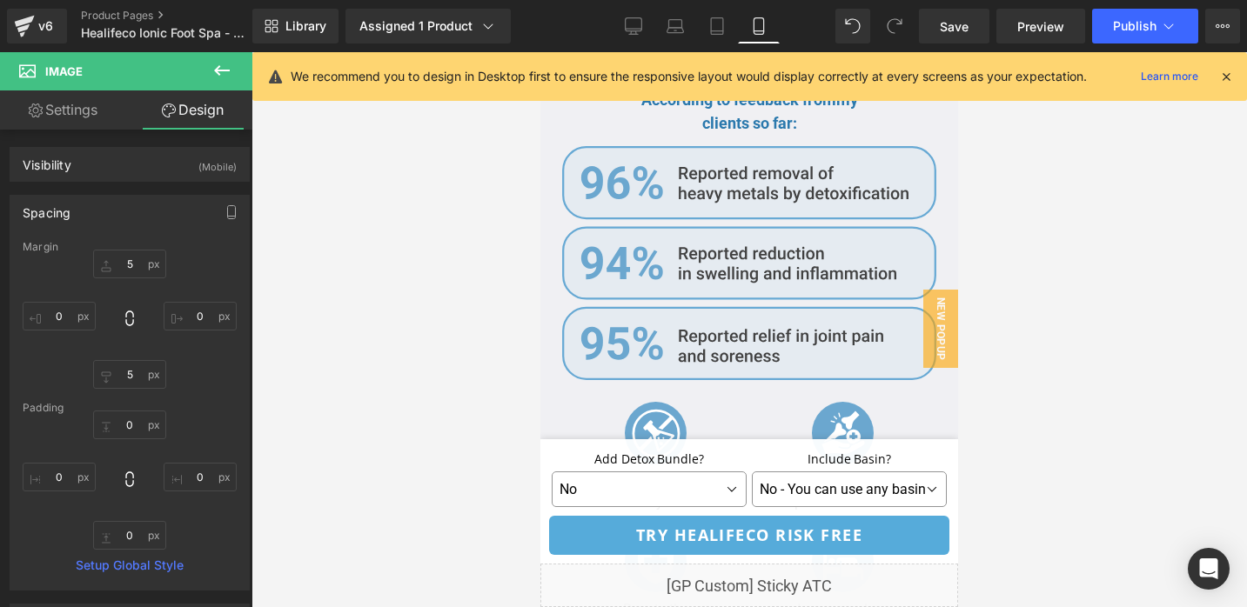
click at [528, 270] on div at bounding box center [748, 329] width 995 height 555
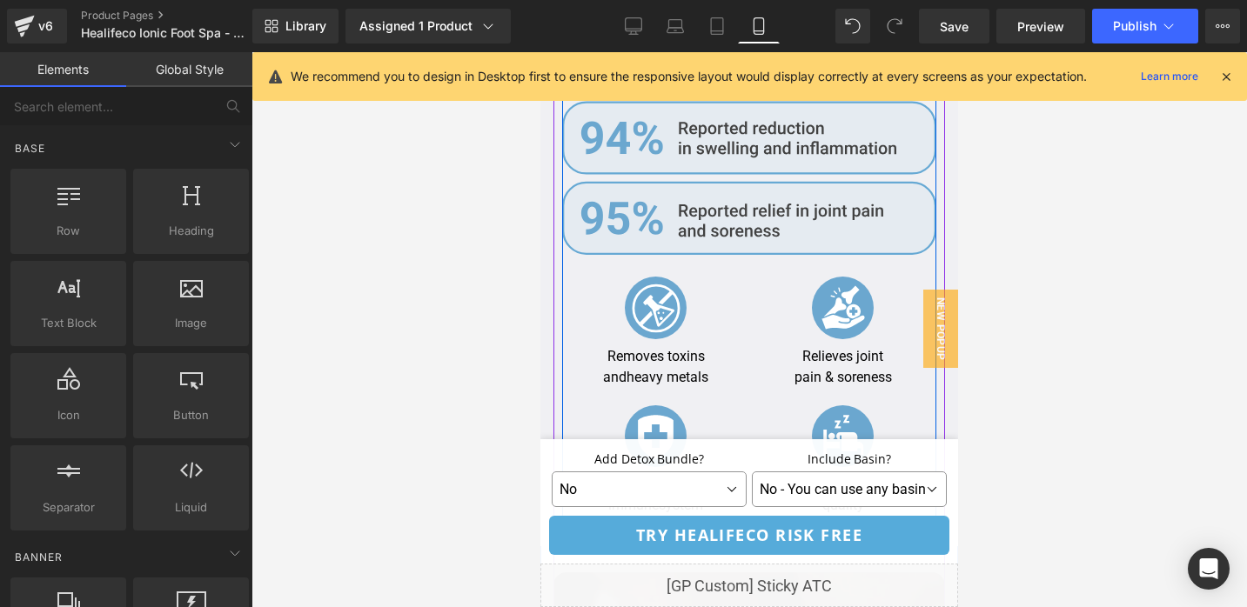
scroll to position [3935, 0]
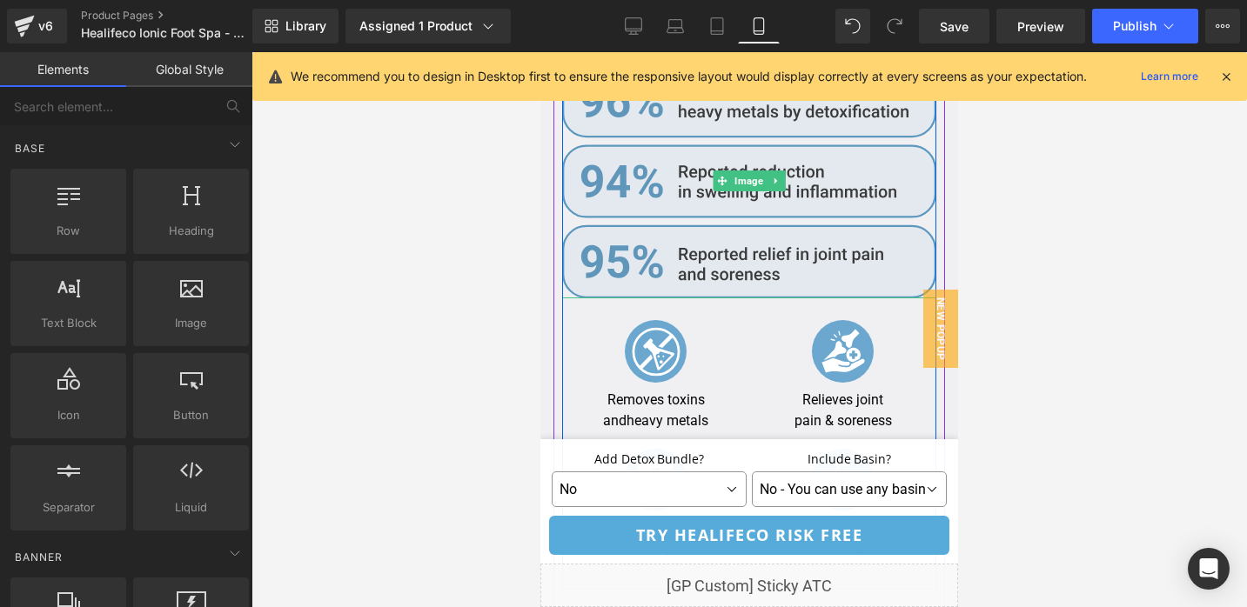
click at [716, 240] on img at bounding box center [749, 181] width 374 height 234
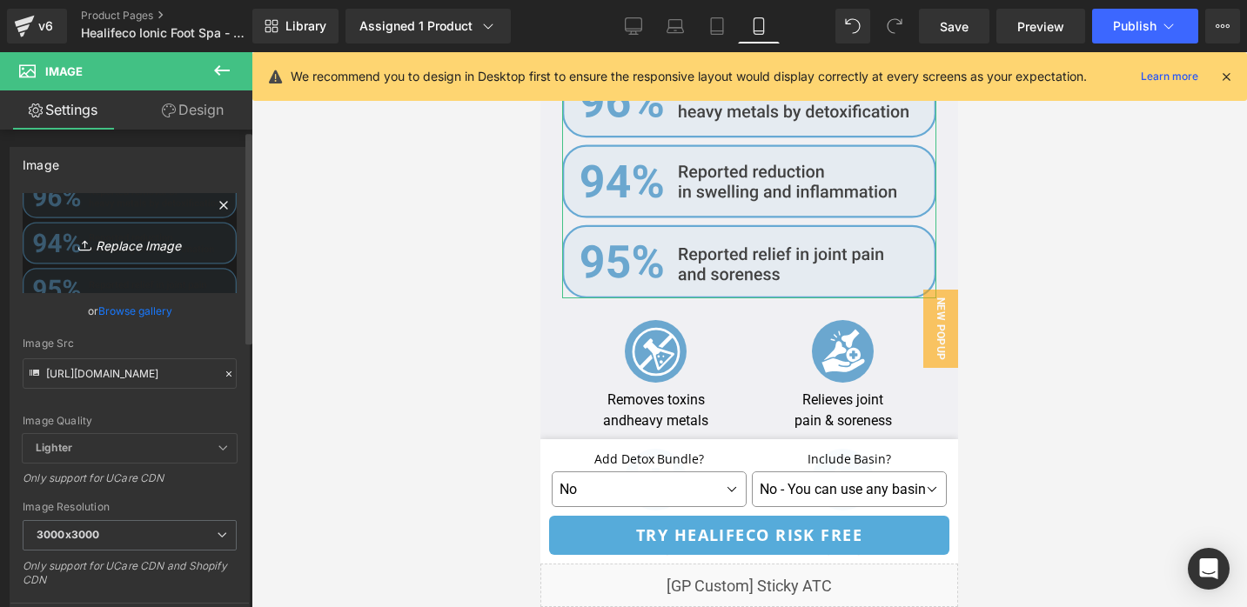
scroll to position [3, 0]
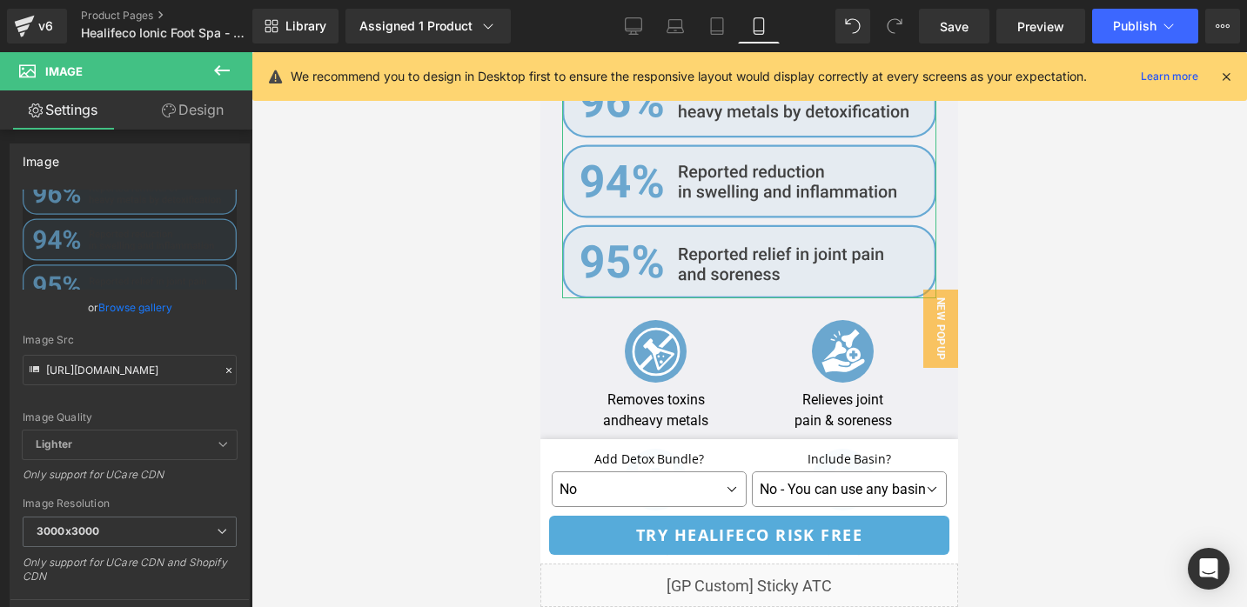
click at [172, 116] on icon at bounding box center [169, 111] width 14 height 14
click at [106, 117] on link "Settings" at bounding box center [63, 109] width 126 height 39
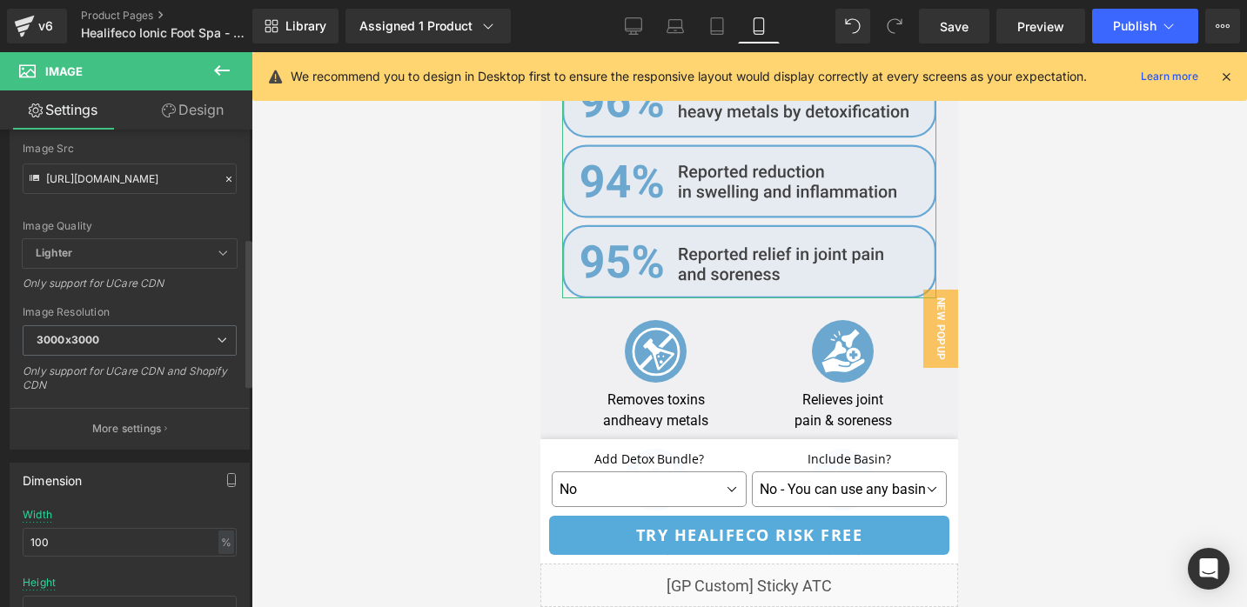
scroll to position [347, 0]
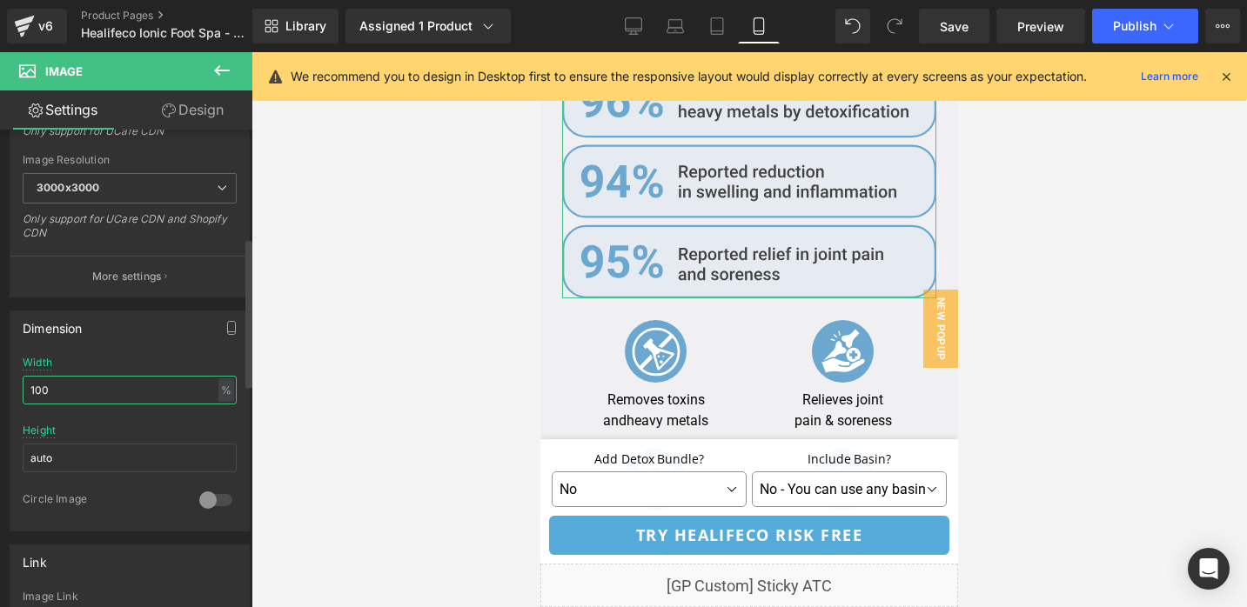
click at [89, 391] on input "100" at bounding box center [130, 390] width 214 height 29
type input "90"
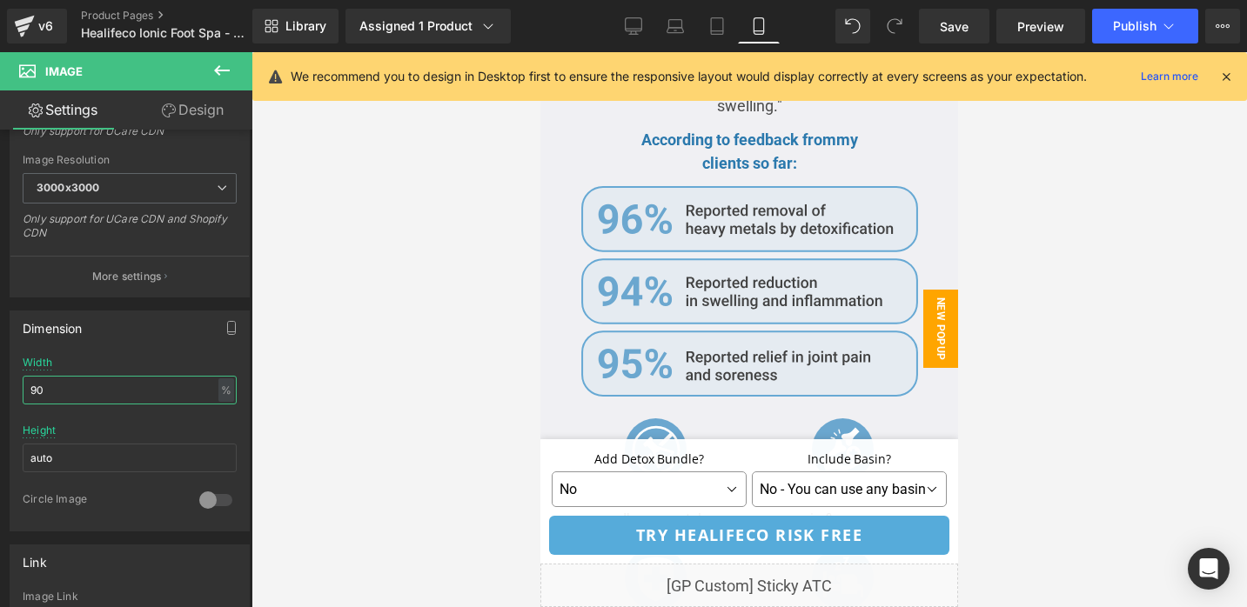
scroll to position [3813, 0]
click at [1031, 305] on div at bounding box center [748, 329] width 995 height 555
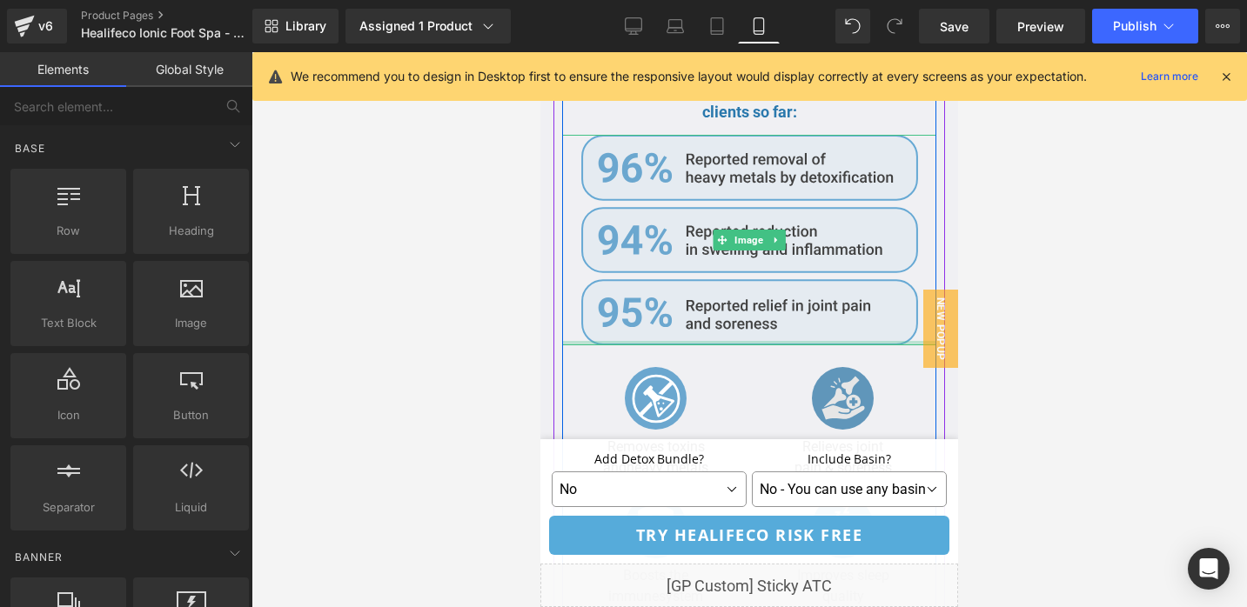
scroll to position [3866, 0]
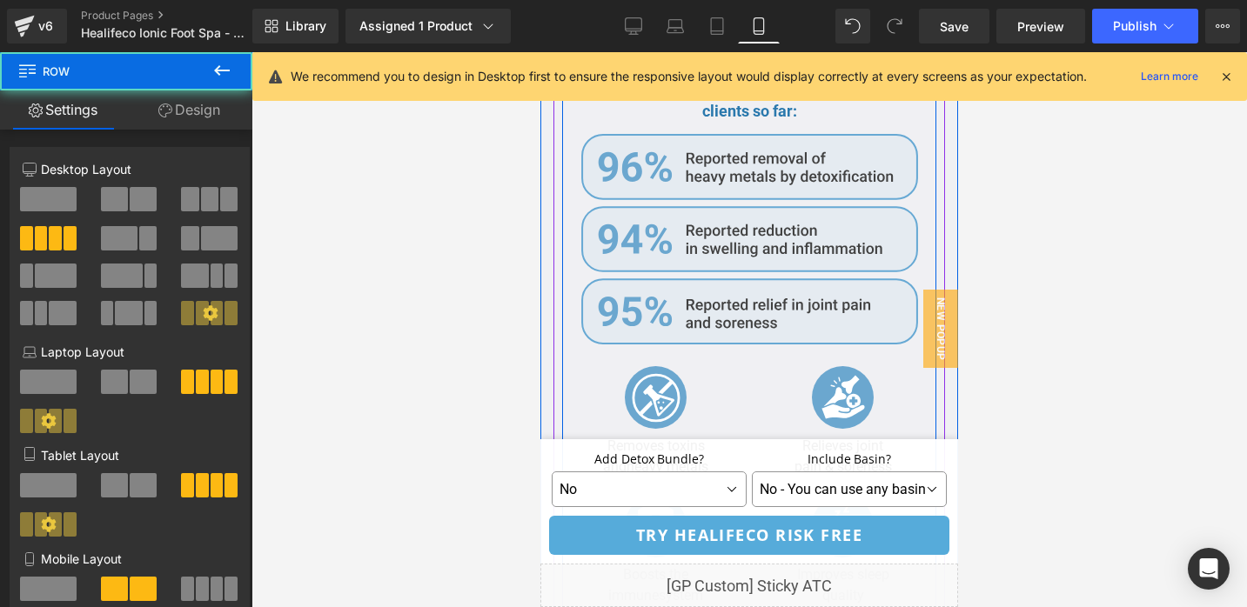
click at [682, 358] on div ""Chronic inflammation is linked to many long-term health issues. I recommend th…" at bounding box center [749, 261] width 374 height 691
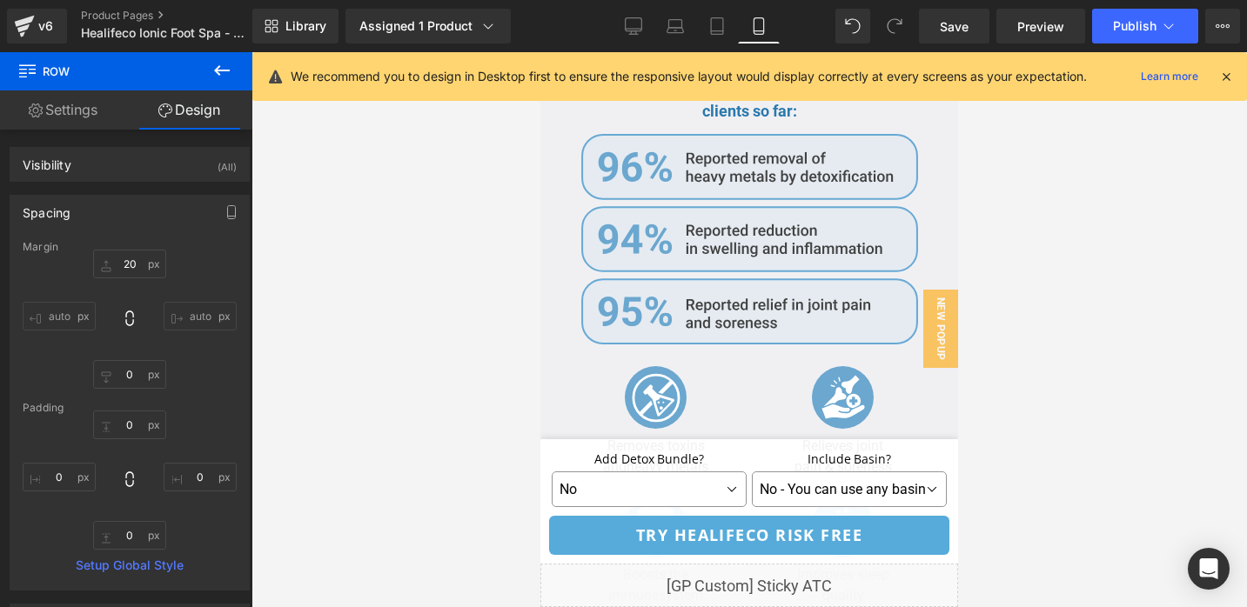
click at [1065, 305] on div at bounding box center [748, 329] width 995 height 555
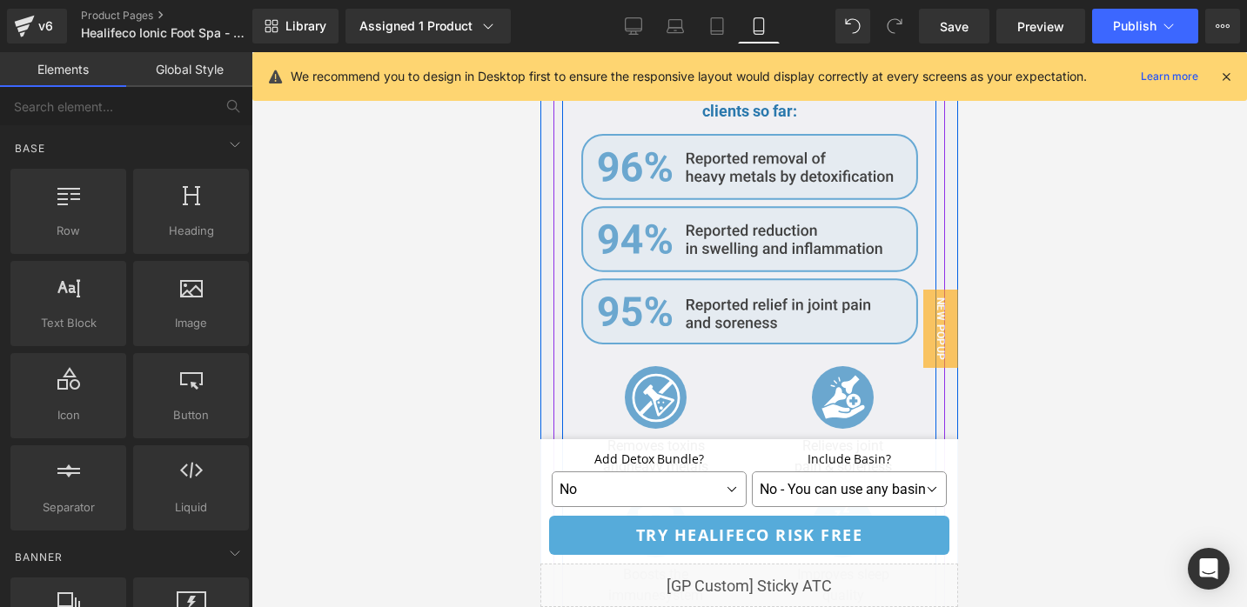
click at [764, 349] on div ""Chronic inflammation is linked to many long-term health issues. I recommend th…" at bounding box center [749, 261] width 374 height 691
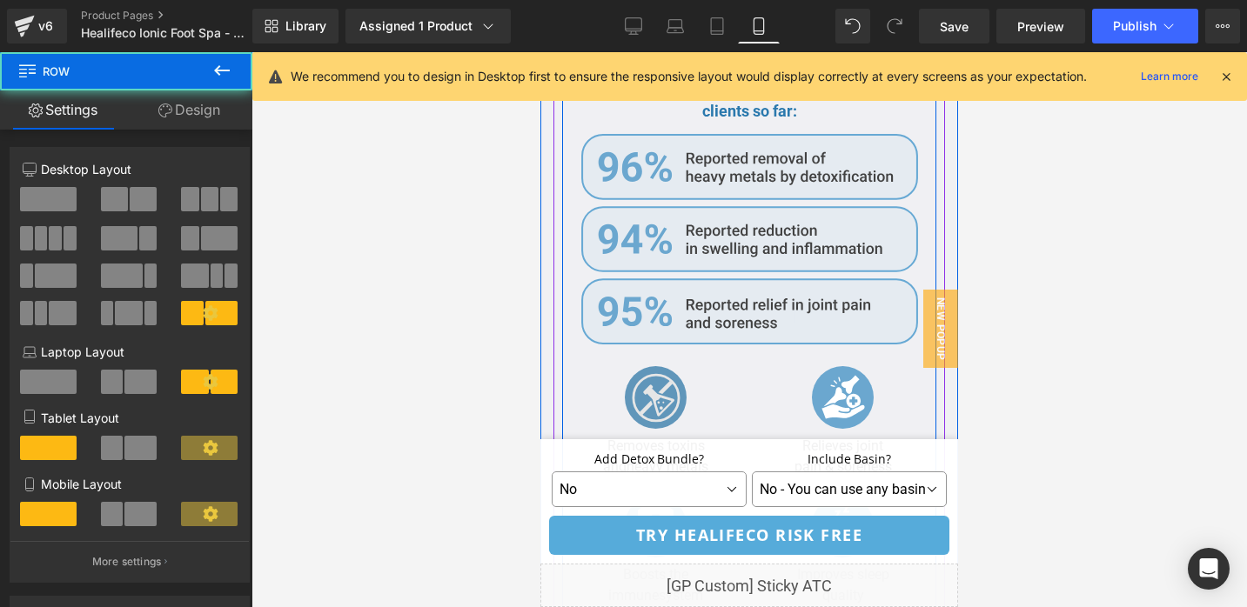
click at [677, 374] on img at bounding box center [656, 397] width 63 height 63
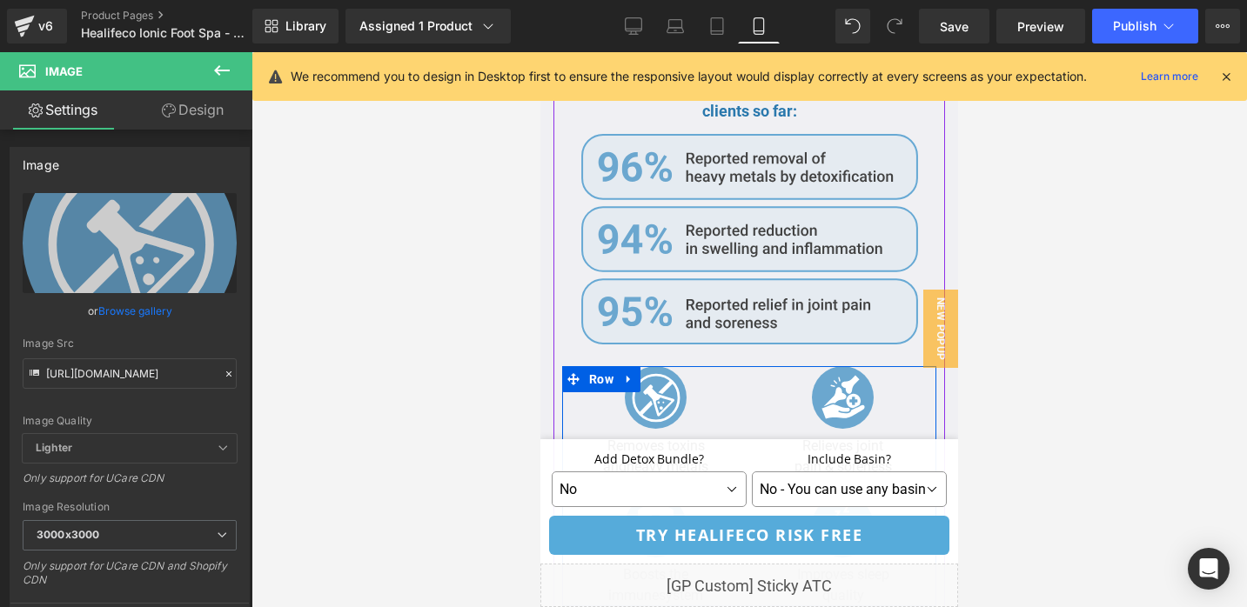
click at [761, 366] on div "Image Removes toxins and heavy metals Text Block Image Relieves joint pain & so…" at bounding box center [749, 486] width 374 height 240
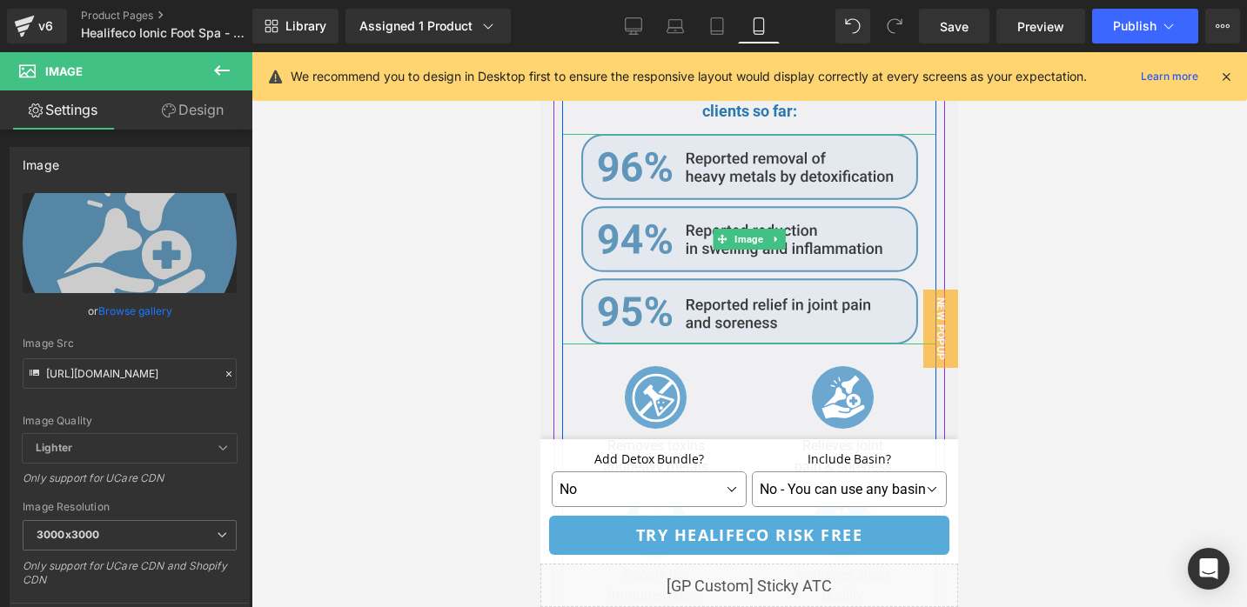
click at [812, 331] on img at bounding box center [749, 239] width 337 height 211
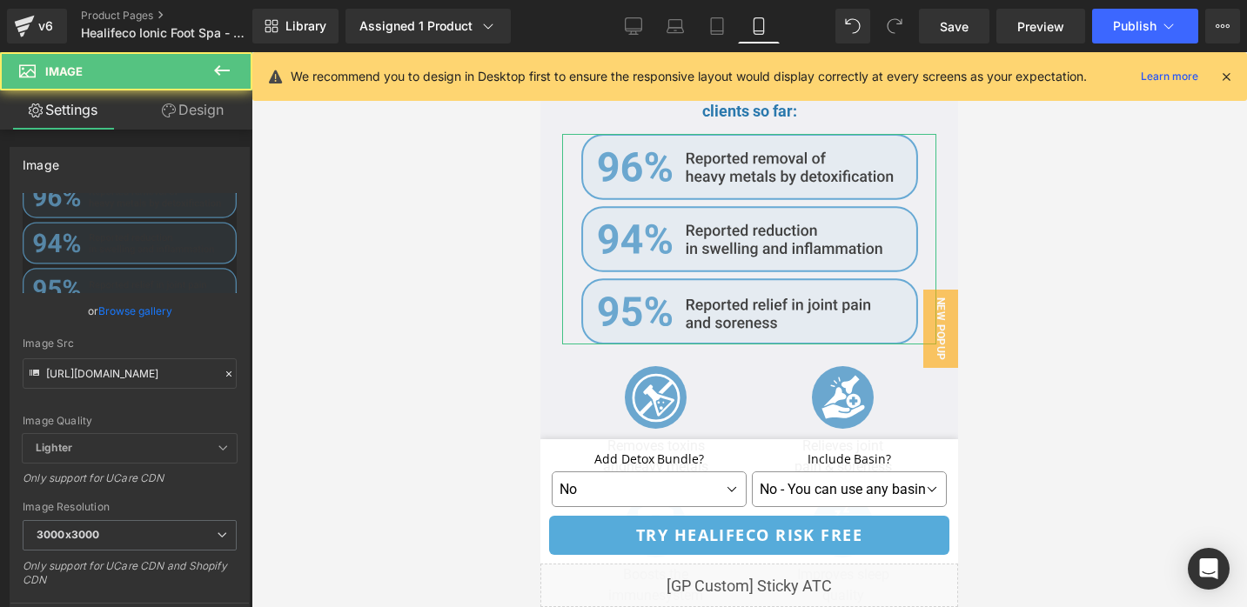
click at [211, 104] on link "Design" at bounding box center [193, 109] width 126 height 39
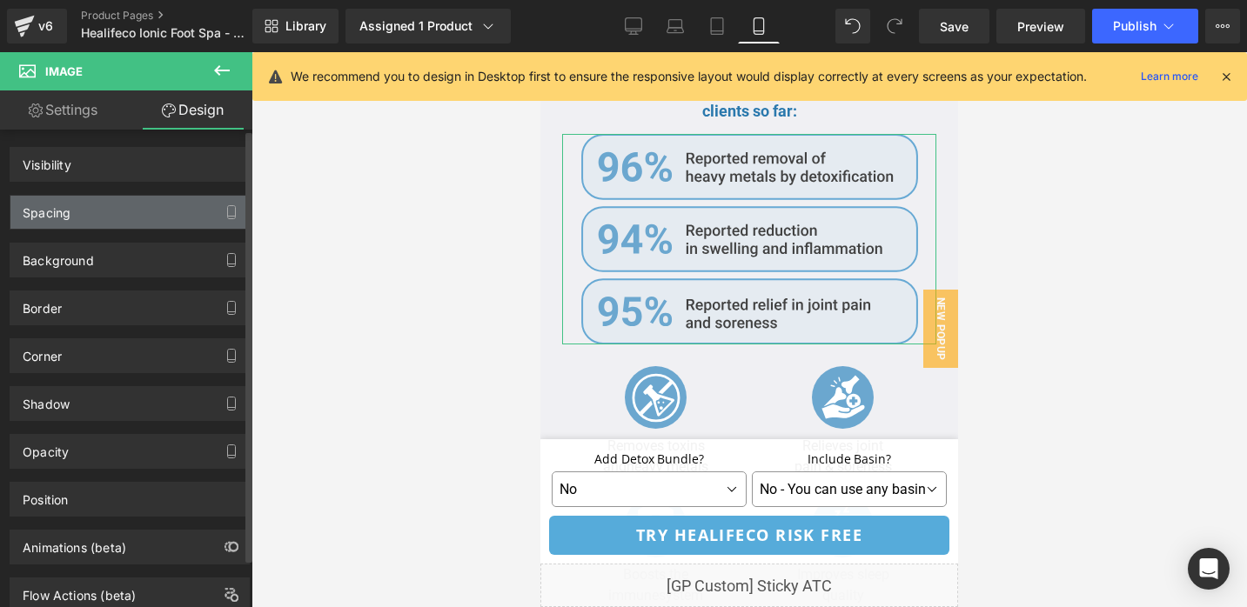
click at [153, 214] on div "Spacing" at bounding box center [129, 212] width 238 height 33
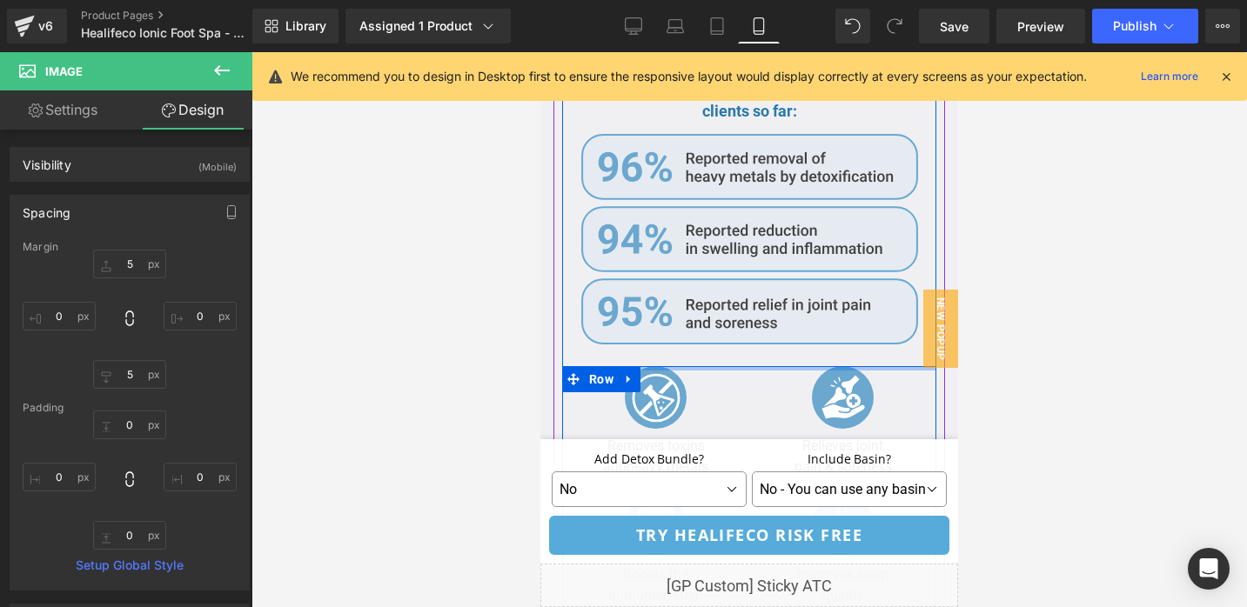
click at [762, 366] on div at bounding box center [749, 368] width 374 height 4
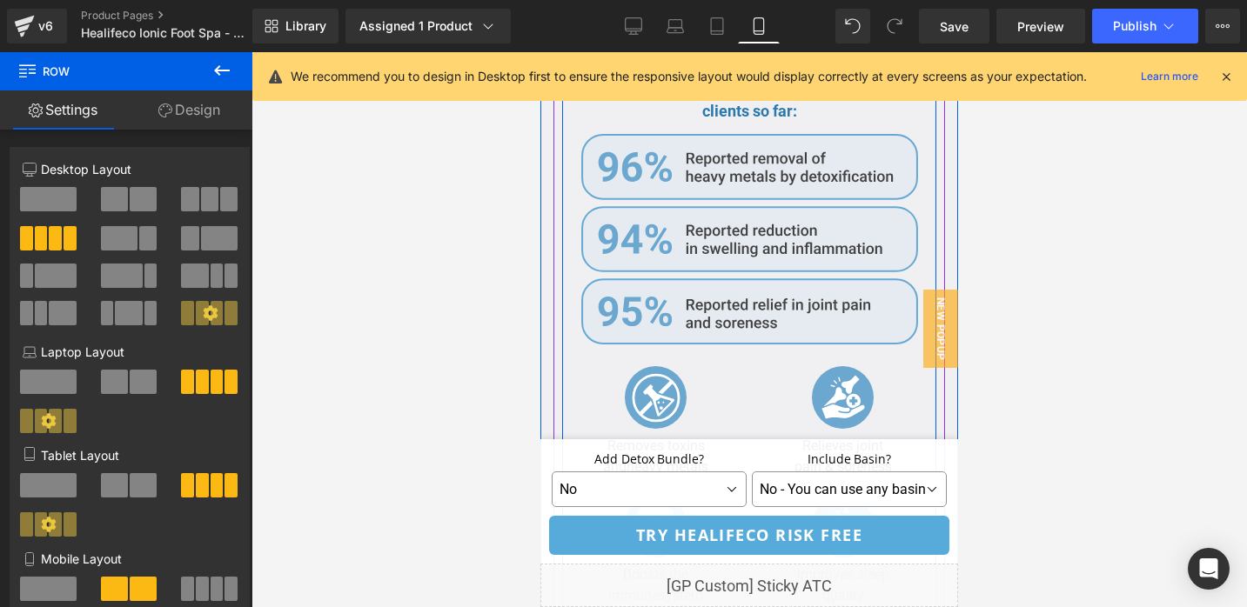
click at [743, 358] on div ""Chronic inflammation is linked to many long-term health issues. I recommend th…" at bounding box center [749, 261] width 374 height 691
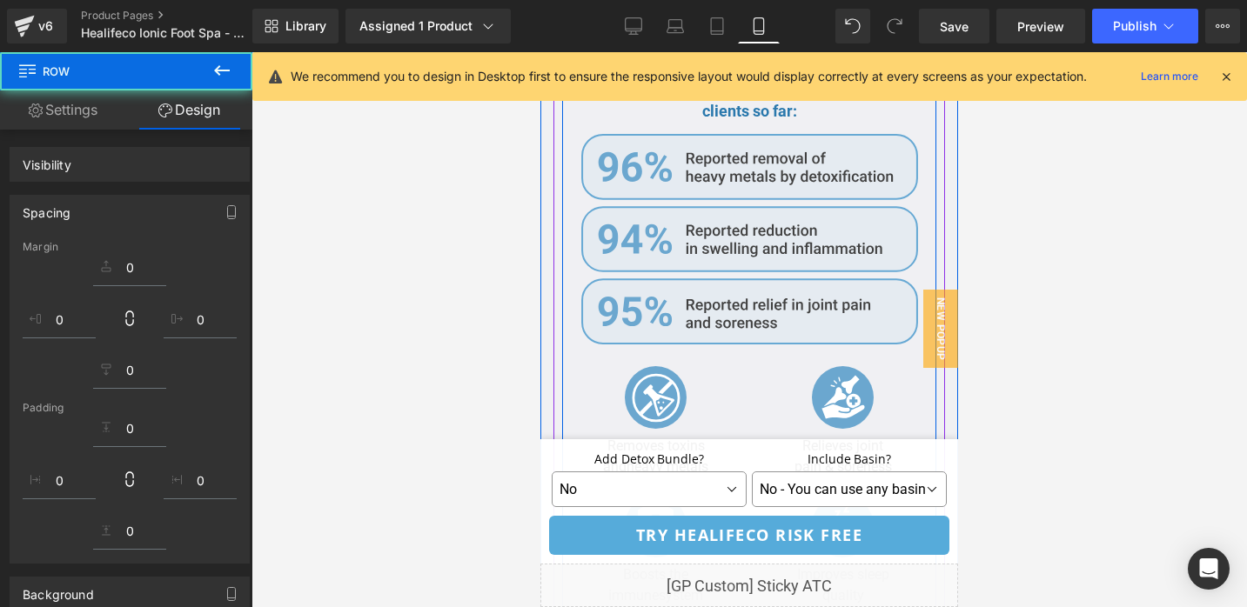
click at [738, 371] on div at bounding box center [655, 397] width 178 height 63
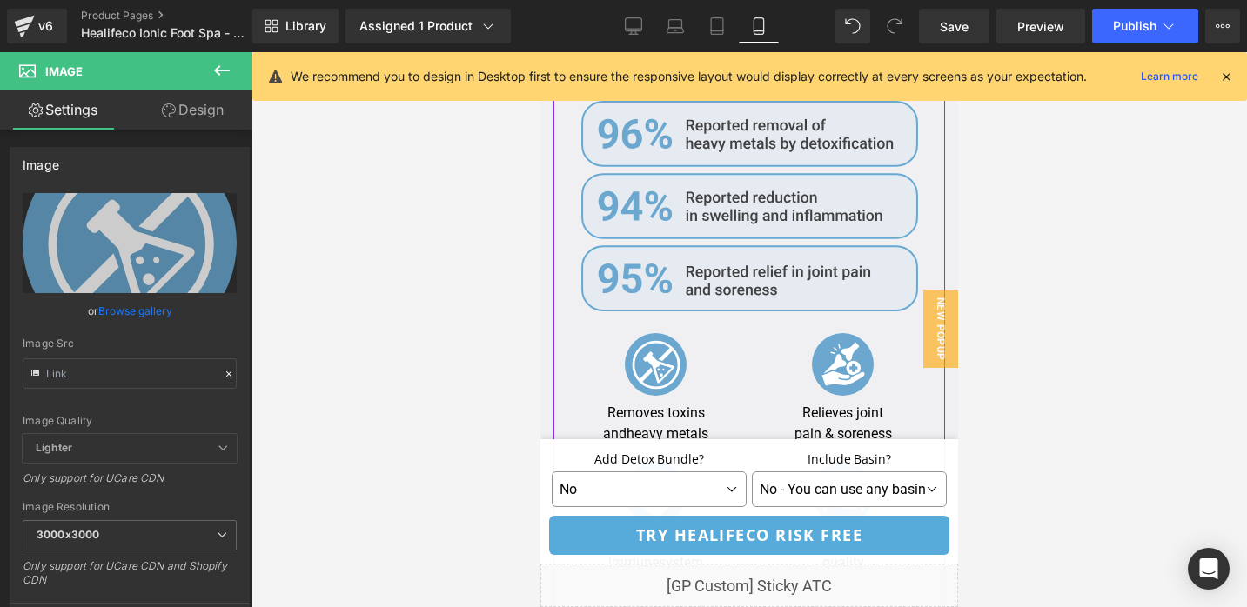
scroll to position [3900, 0]
click at [714, 336] on div at bounding box center [655, 363] width 178 height 63
click at [183, 111] on link "Design" at bounding box center [193, 109] width 126 height 39
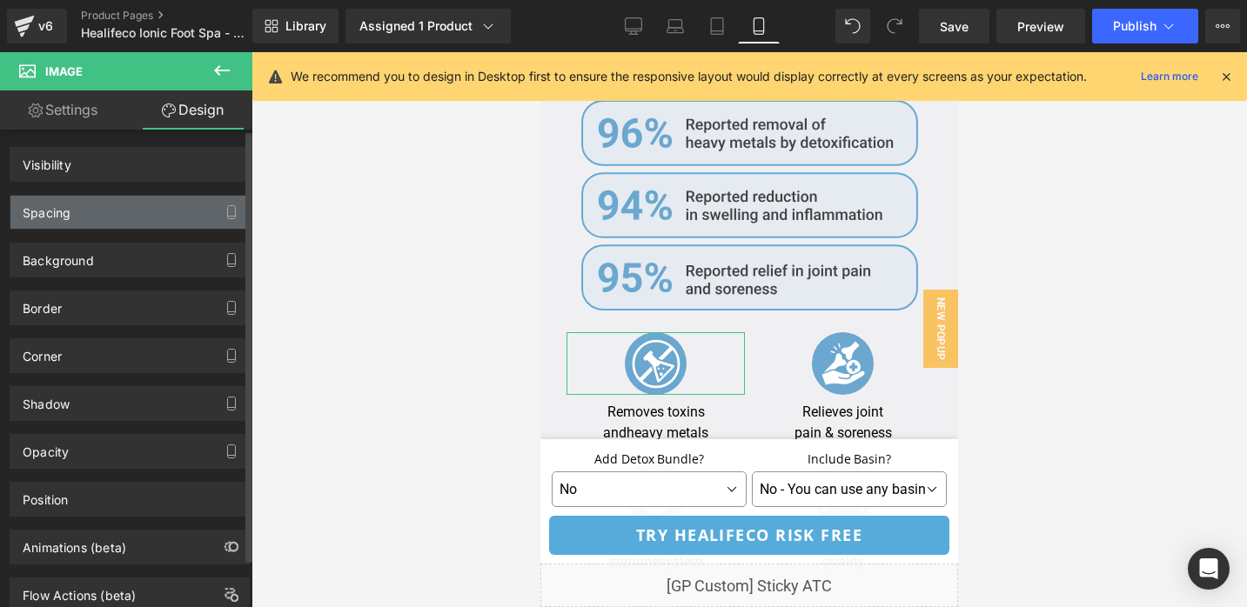
click at [157, 217] on div "Spacing" at bounding box center [129, 212] width 238 height 33
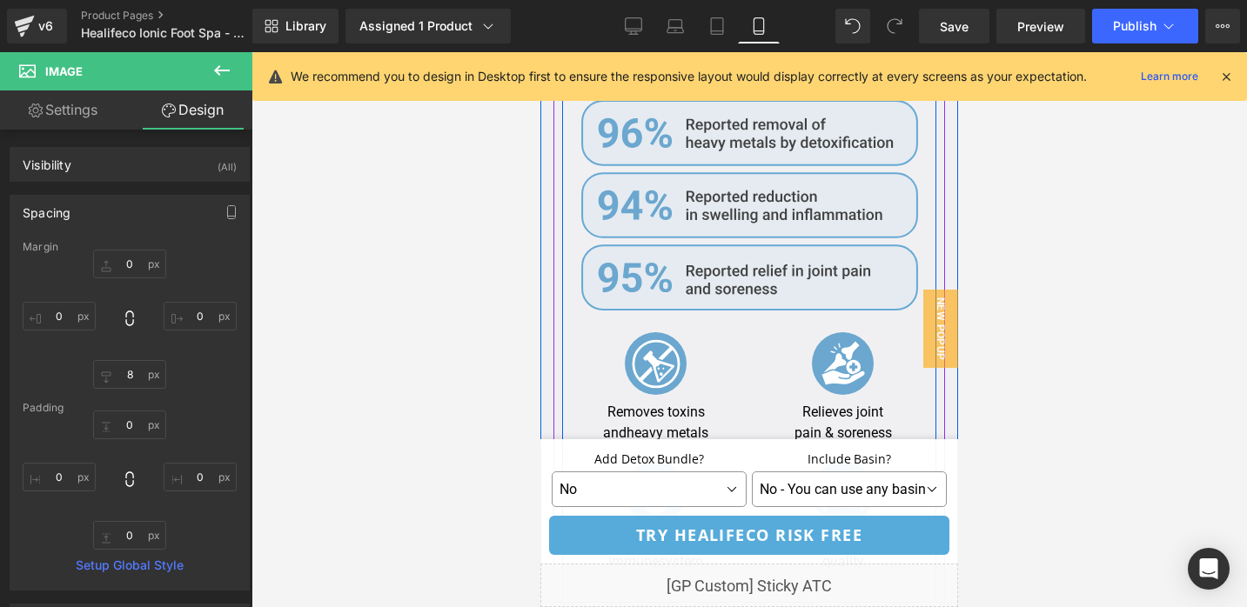
click at [615, 315] on div ""Chronic inflammation is linked to many long-term health issues. I recommend th…" at bounding box center [749, 227] width 374 height 691
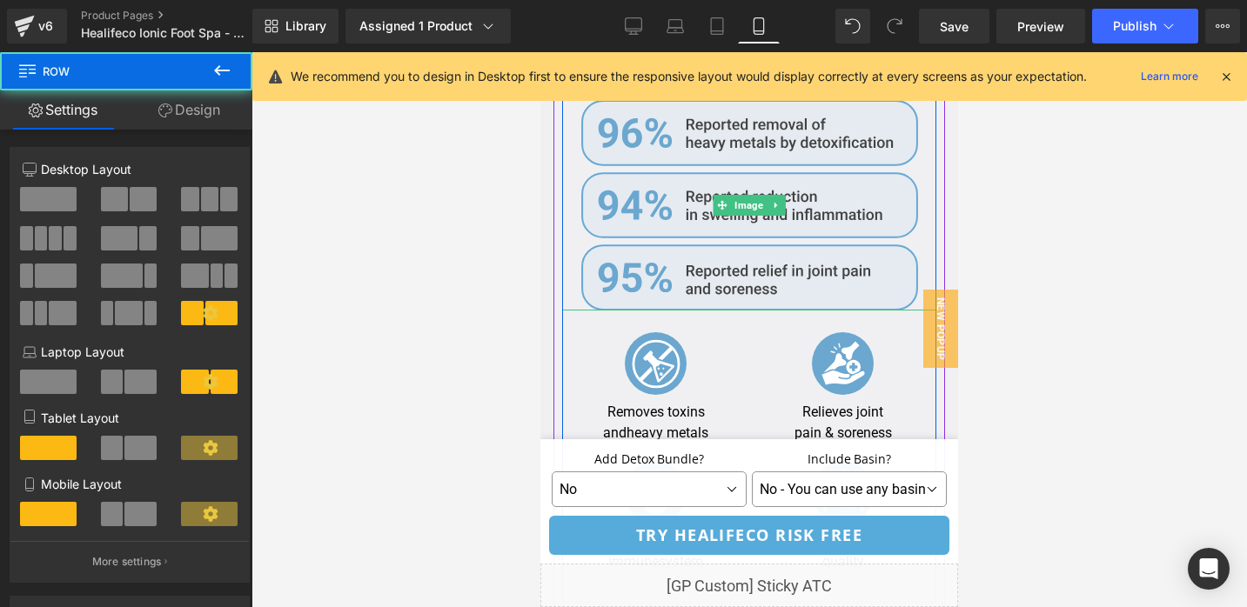
click at [575, 243] on div at bounding box center [749, 205] width 374 height 211
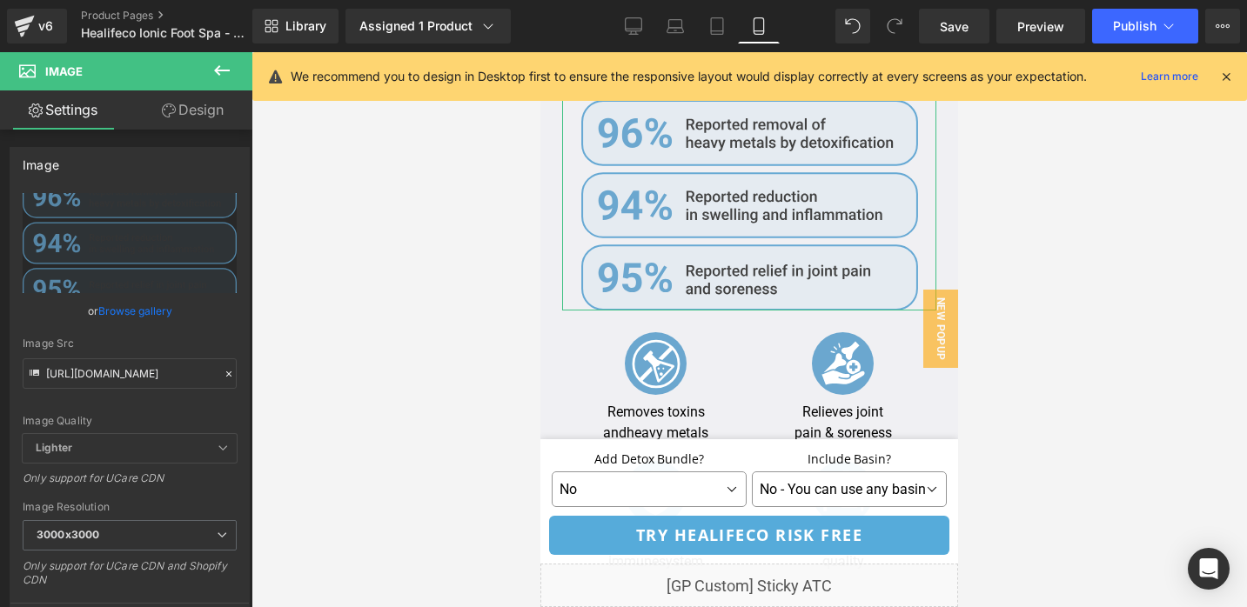
click at [173, 113] on link "Design" at bounding box center [193, 109] width 126 height 39
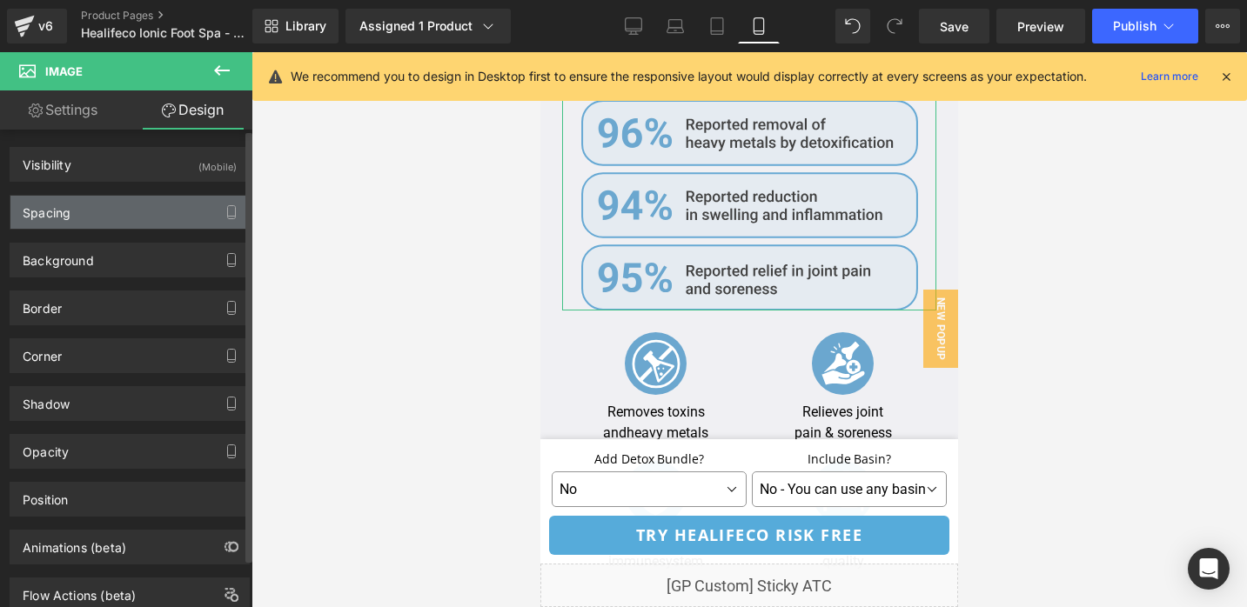
click at [132, 215] on div "Spacing" at bounding box center [129, 212] width 238 height 33
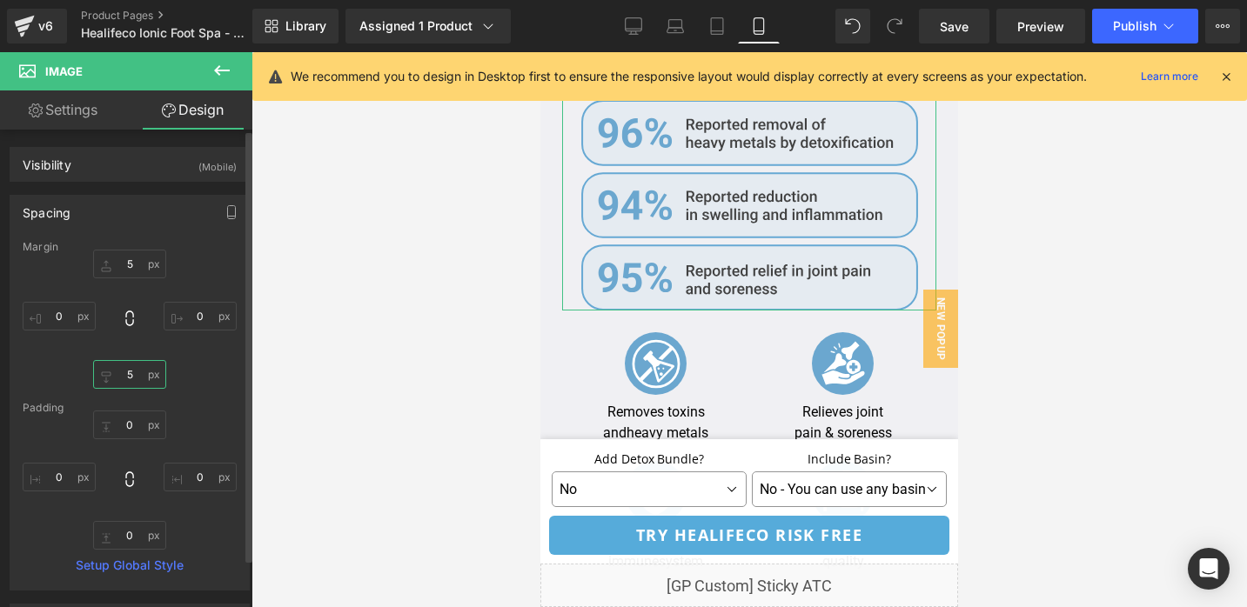
click at [141, 380] on input "text" at bounding box center [129, 374] width 73 height 29
type input "0"
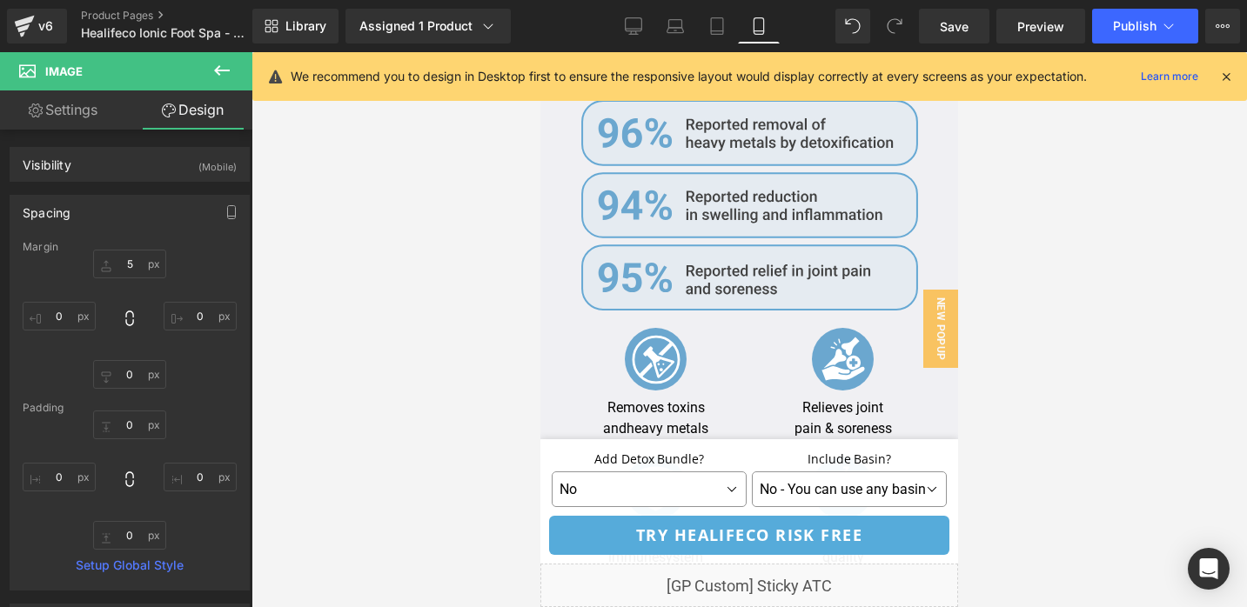
click at [401, 312] on div at bounding box center [748, 329] width 995 height 555
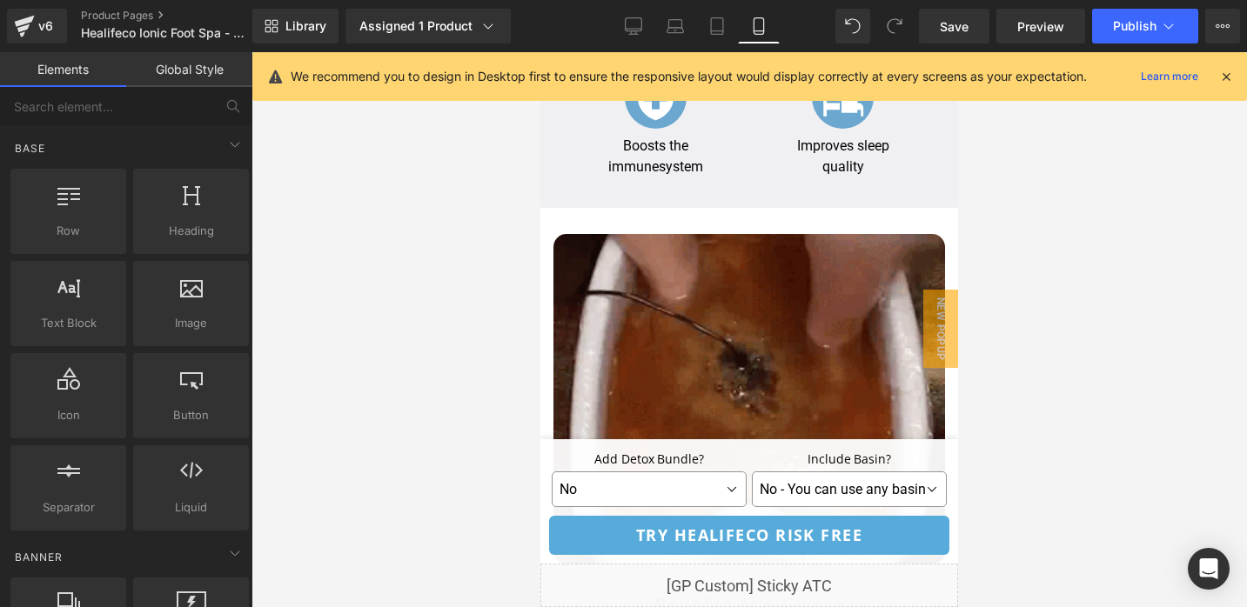
scroll to position [4251, 0]
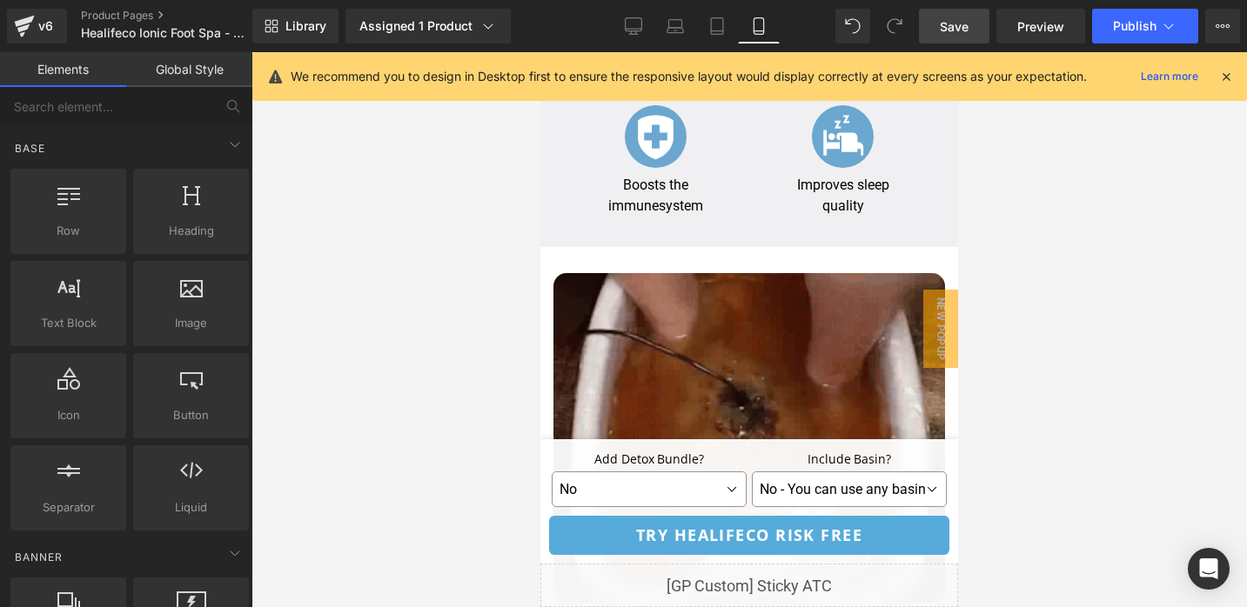
click at [979, 22] on link "Save" at bounding box center [954, 26] width 70 height 35
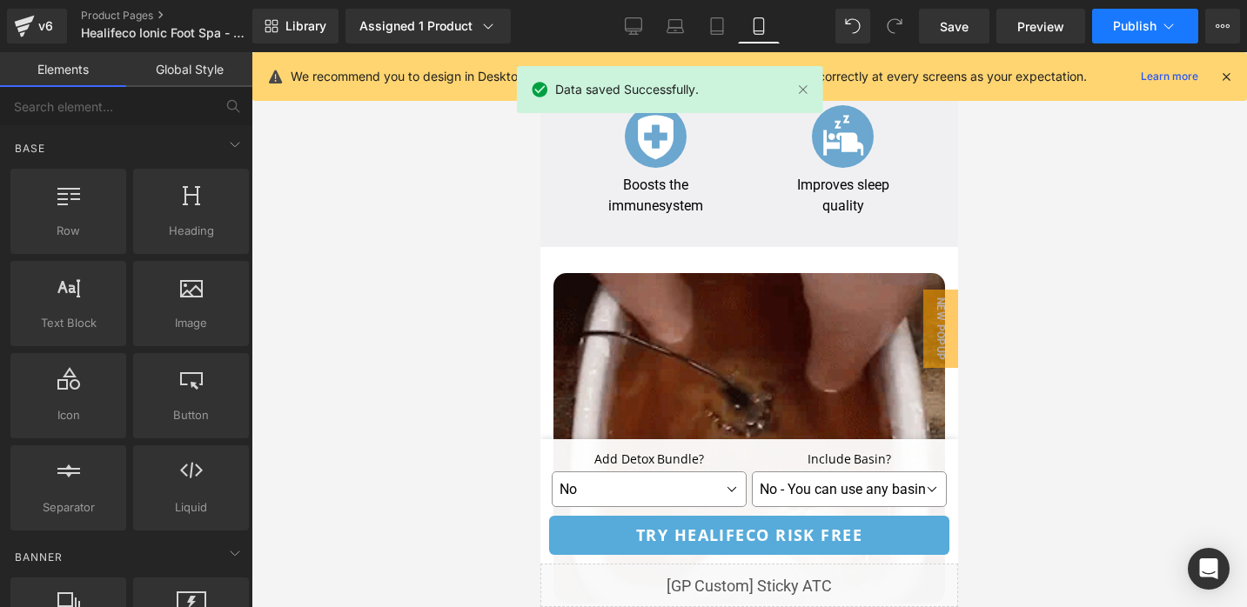
click at [1137, 34] on button "Publish" at bounding box center [1145, 26] width 106 height 35
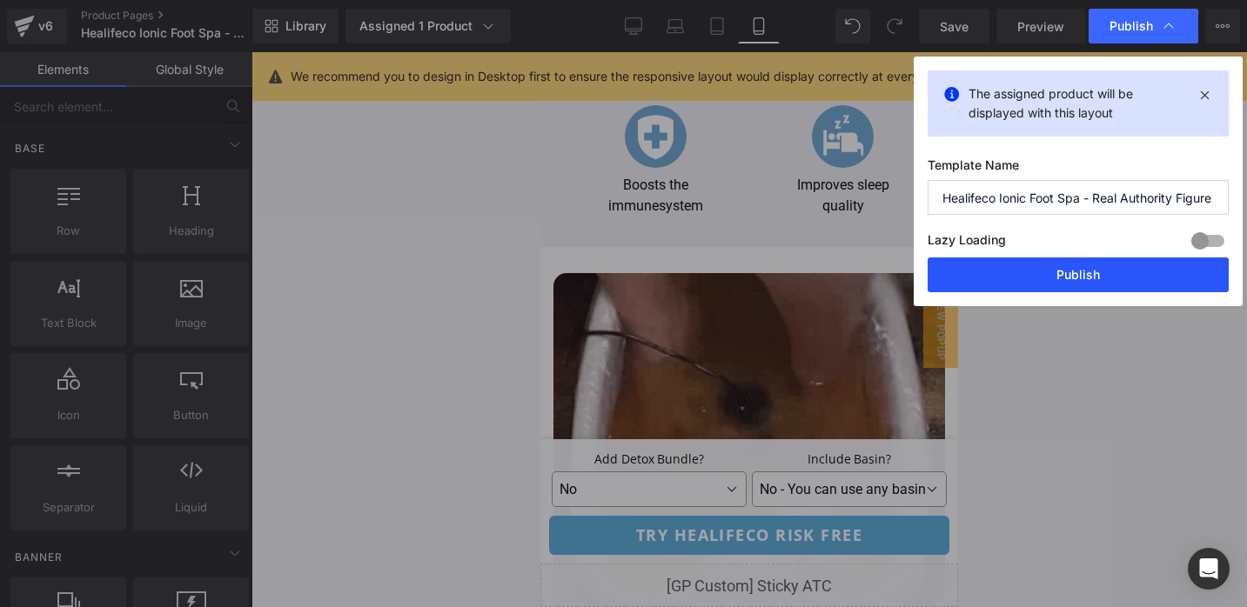
click at [1061, 271] on button "Publish" at bounding box center [1077, 274] width 301 height 35
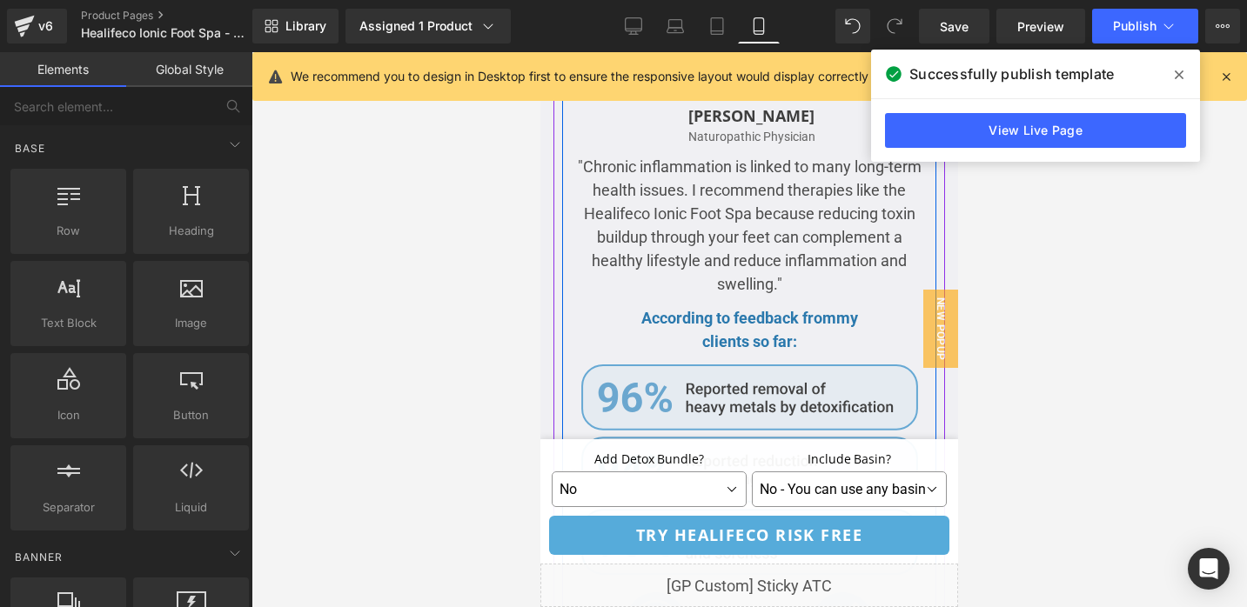
scroll to position [3620, 0]
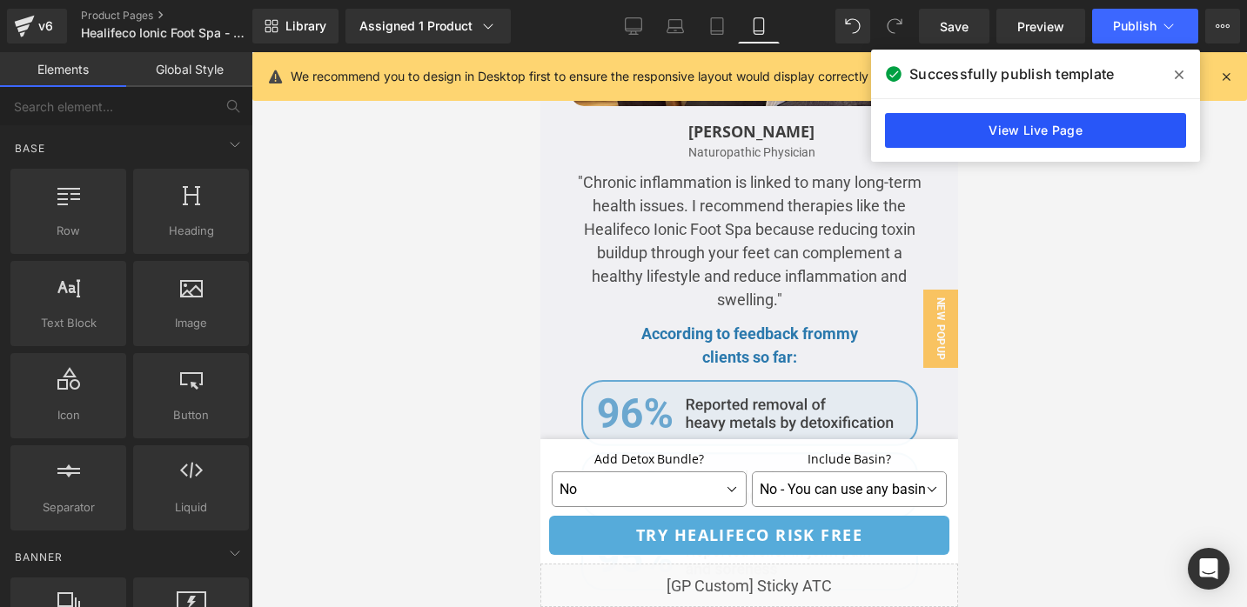
click at [1100, 117] on link "View Live Page" at bounding box center [1035, 130] width 301 height 35
